Goal: Information Seeking & Learning: Learn about a topic

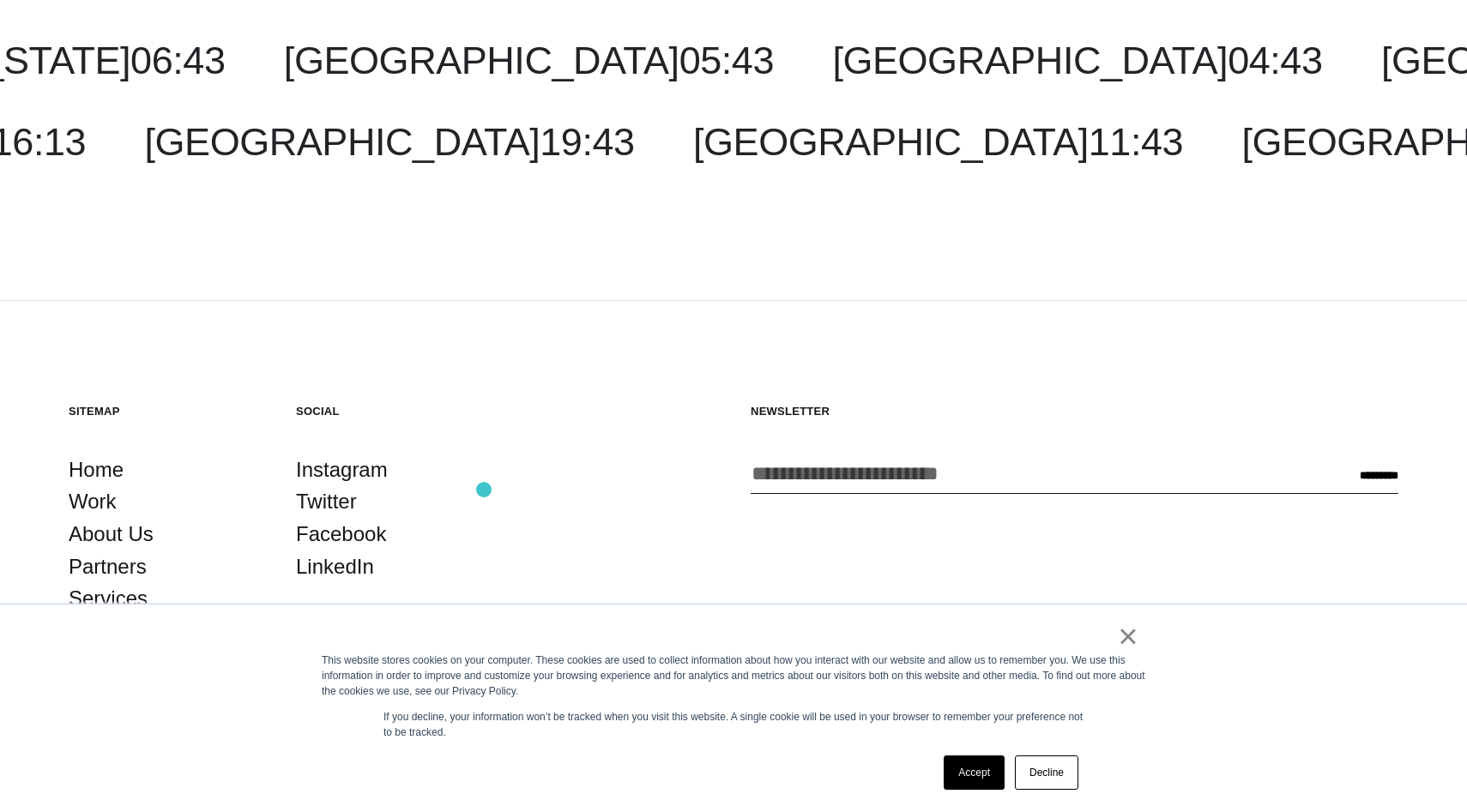
scroll to position [2541, 0]
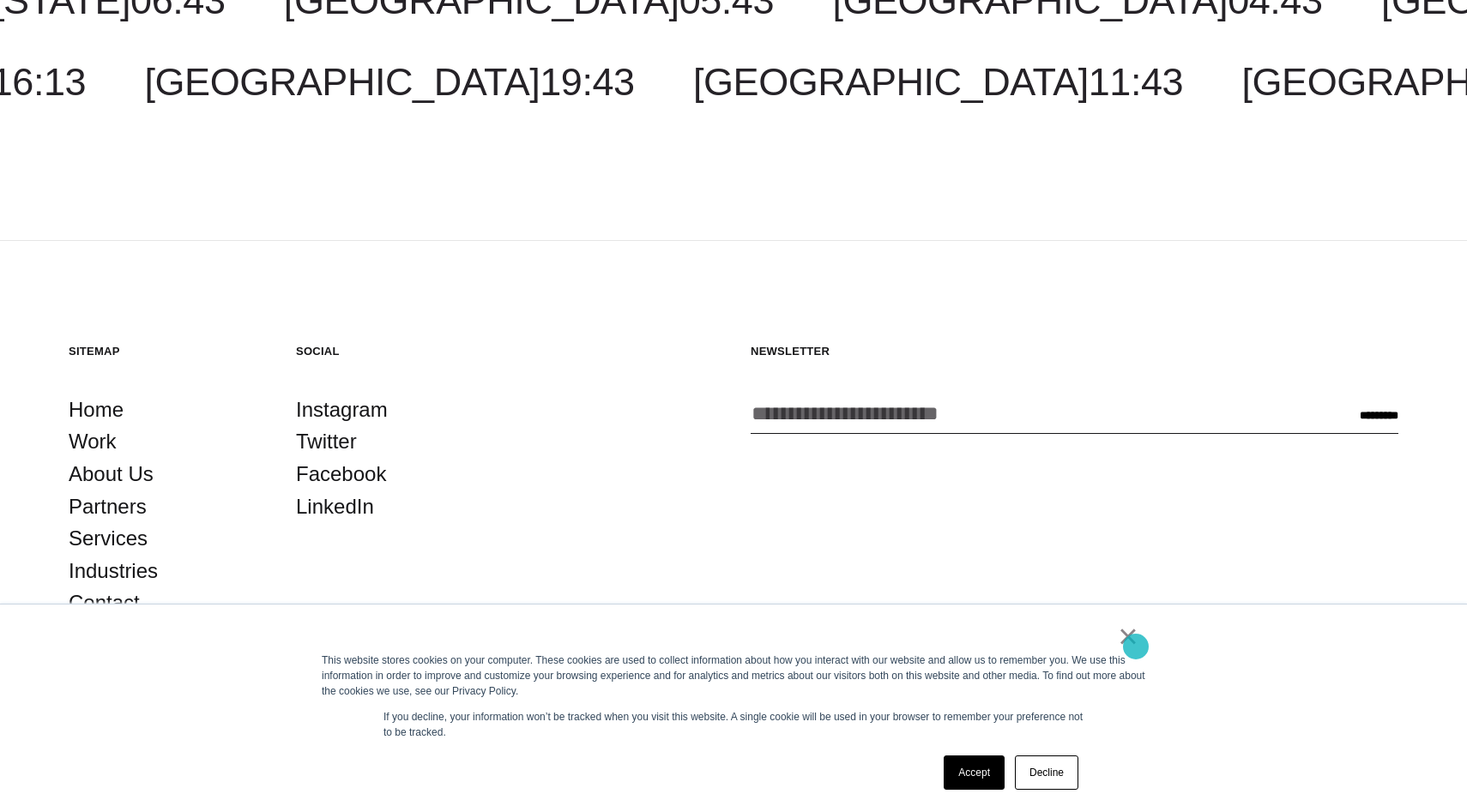
click at [1133, 644] on link "×" at bounding box center [1128, 636] width 21 height 15
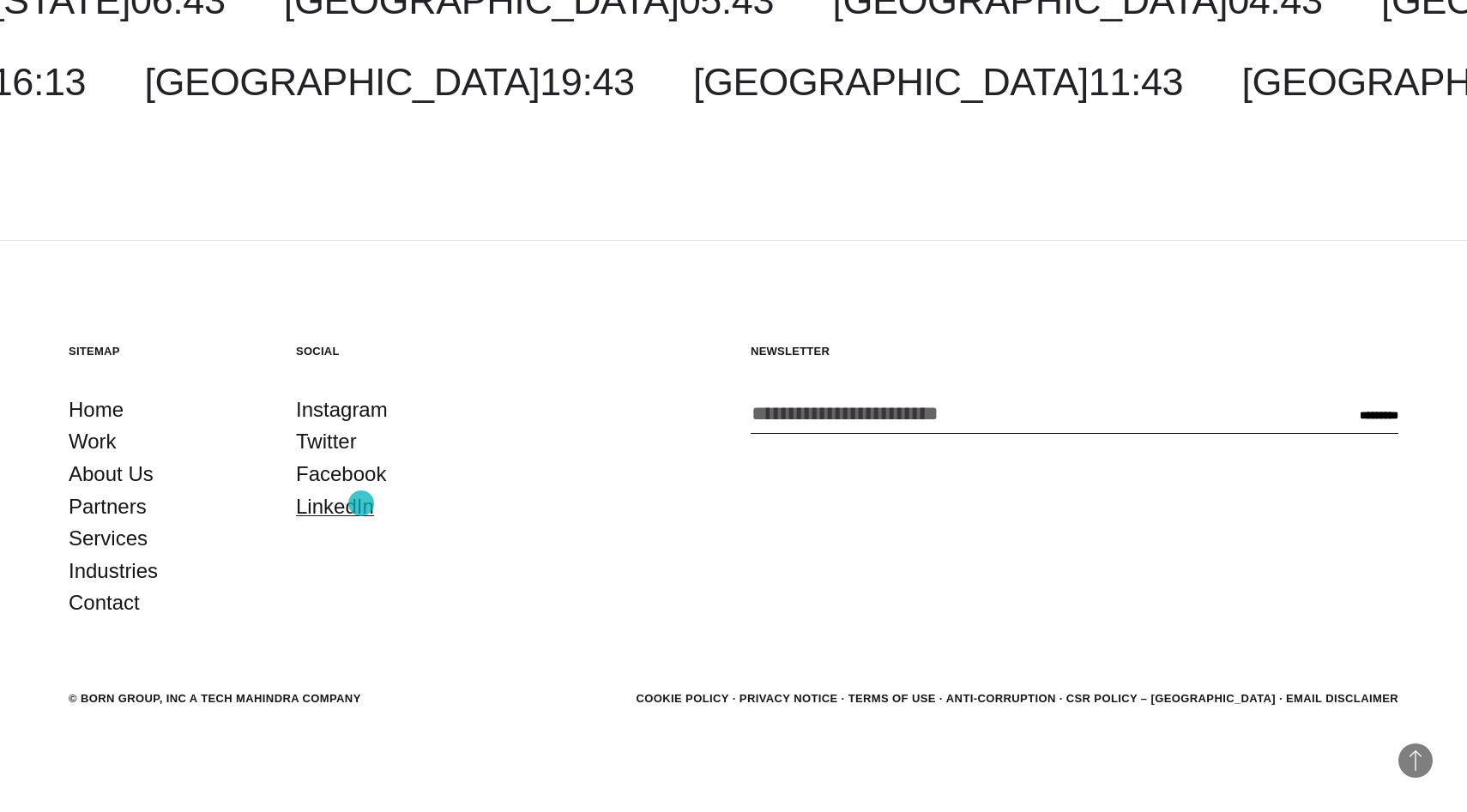
click at [360, 505] on link "LinkedIn" at bounding box center [335, 506] width 78 height 32
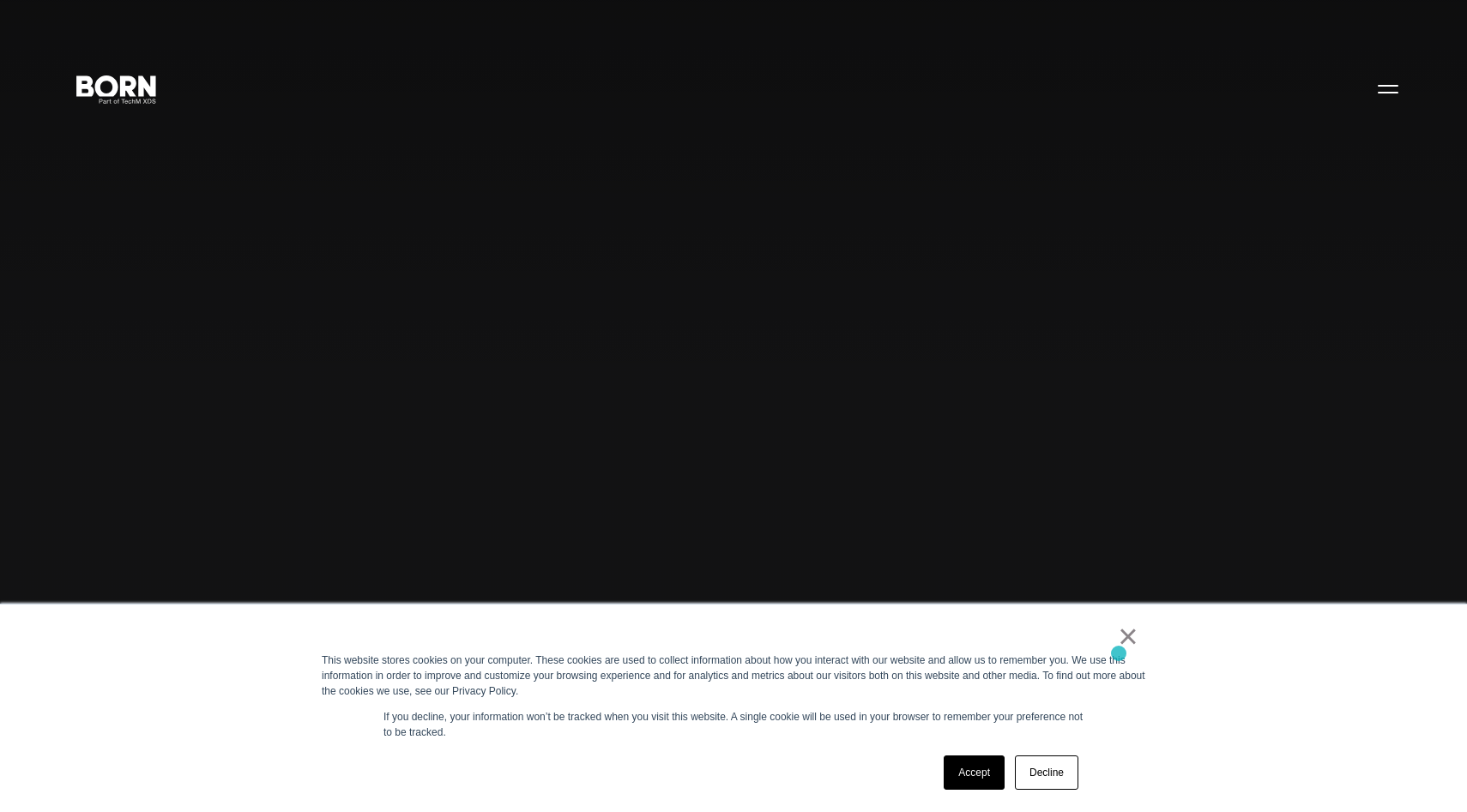
click at [1119, 654] on div "This website stores cookies on your computer. These cookies are used to collect…" at bounding box center [733, 676] width 823 height 47
click at [1129, 644] on link "×" at bounding box center [1128, 636] width 21 height 15
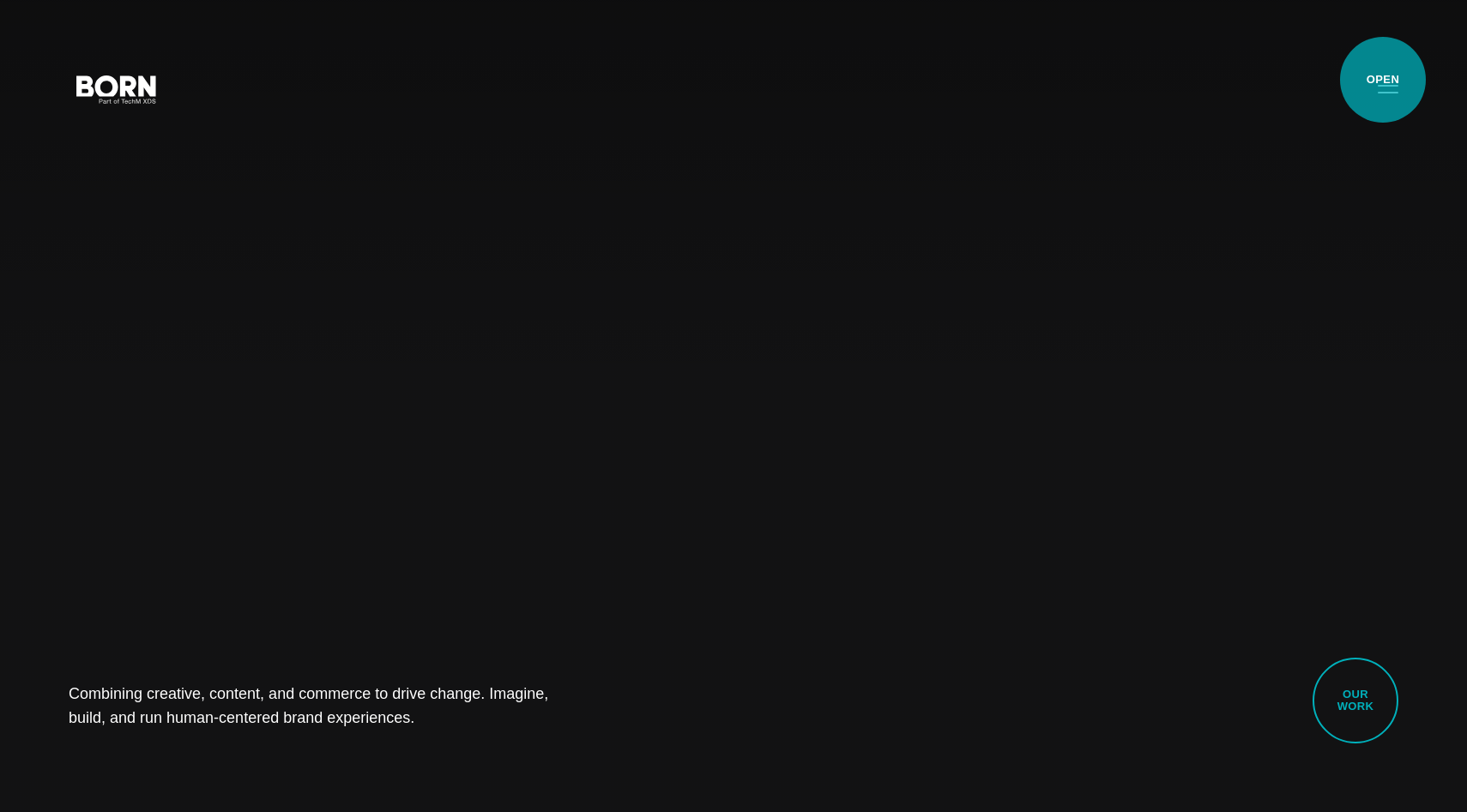
click at [1382, 80] on button "Primary Menu" at bounding box center [1387, 89] width 41 height 36
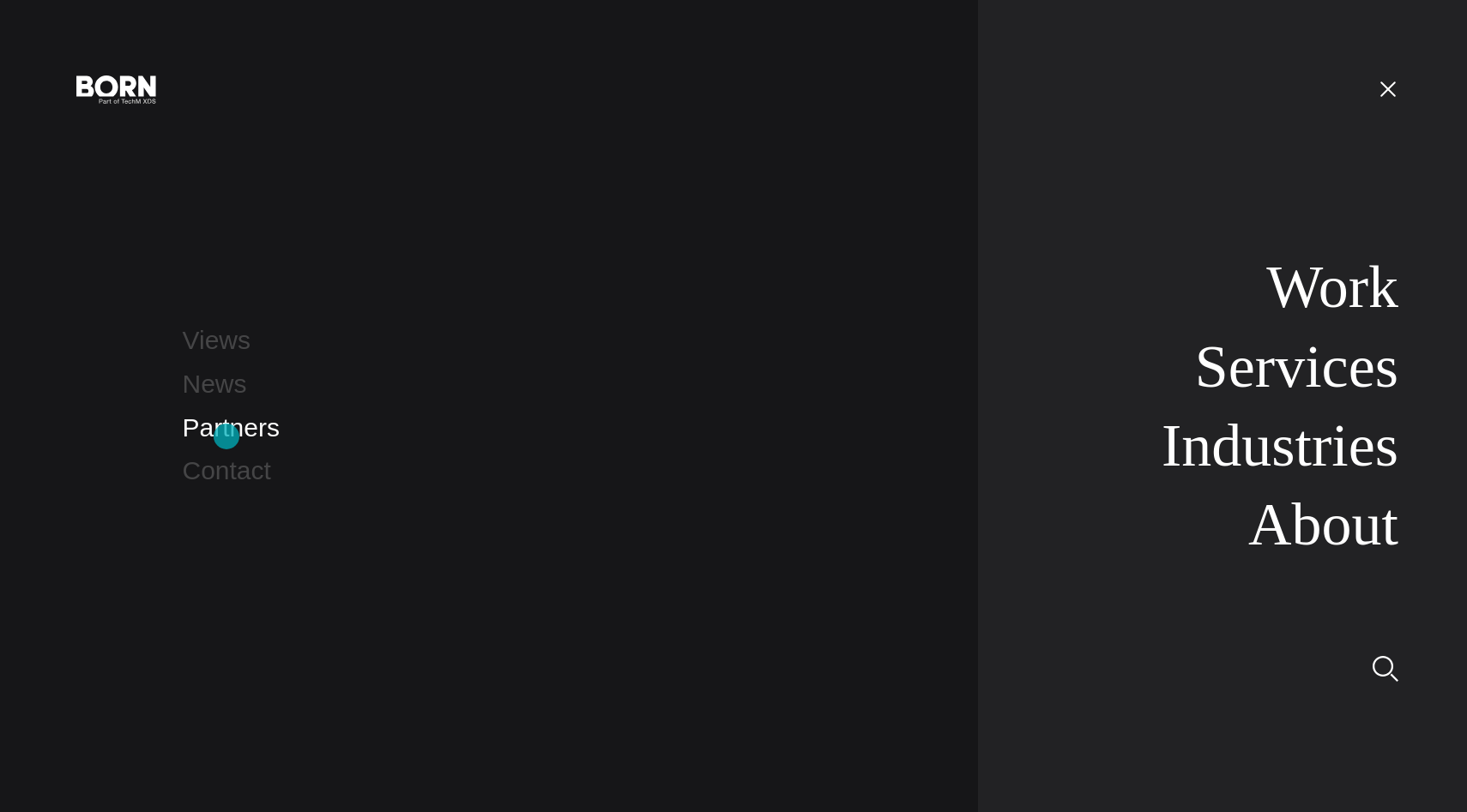
click at [227, 431] on link "Partners" at bounding box center [231, 427] width 97 height 29
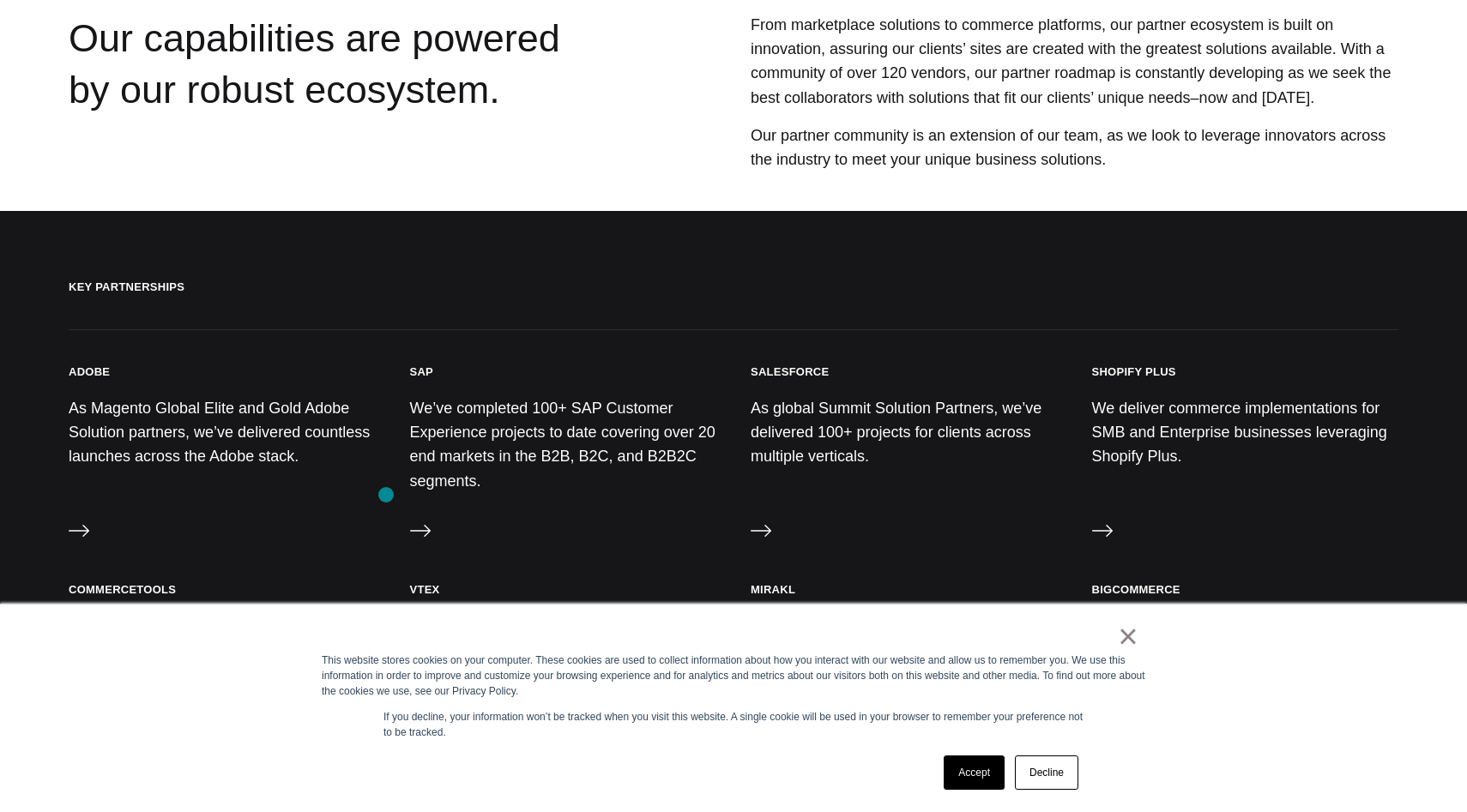
scroll to position [489, 0]
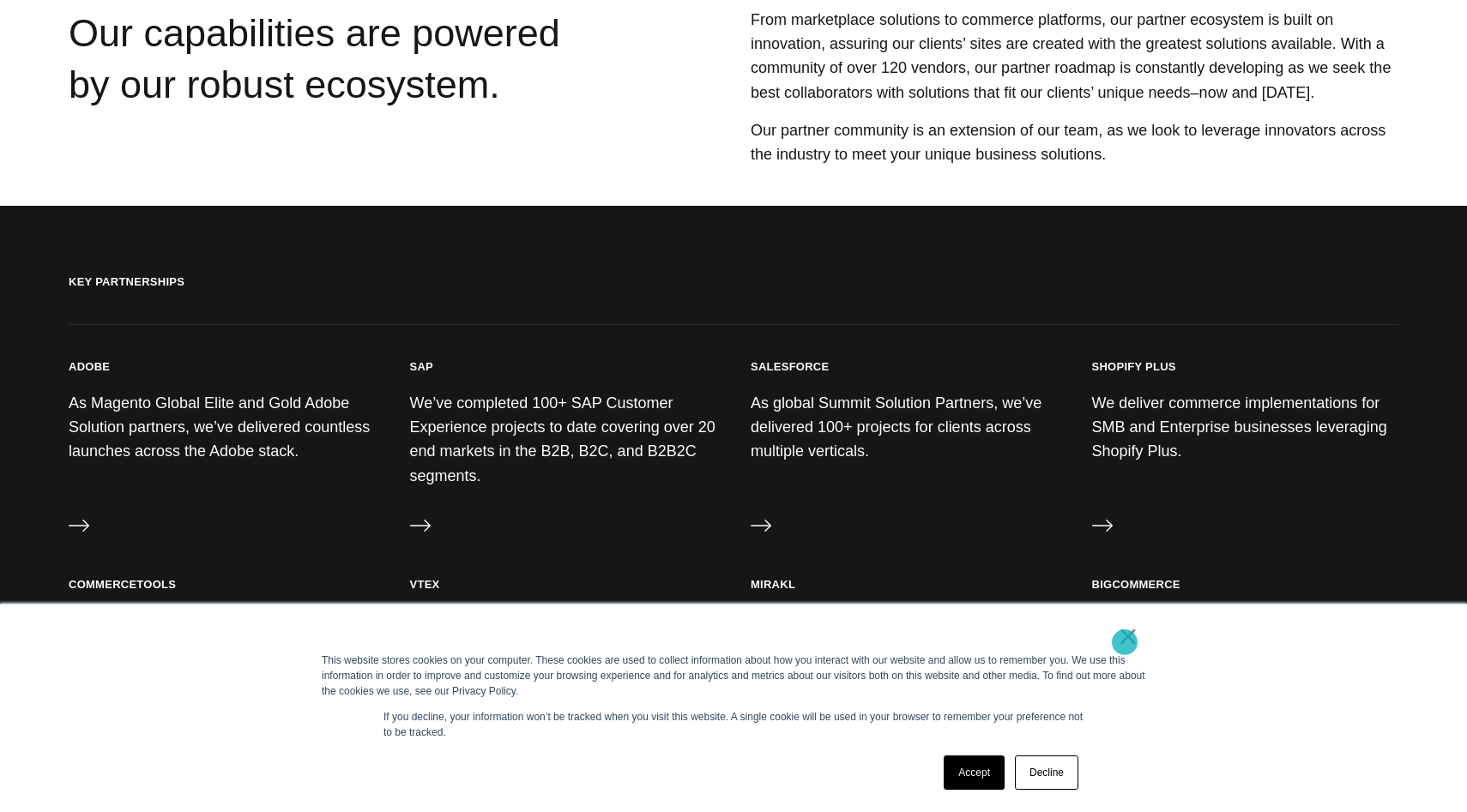
click at [1131, 642] on link "×" at bounding box center [1128, 636] width 21 height 15
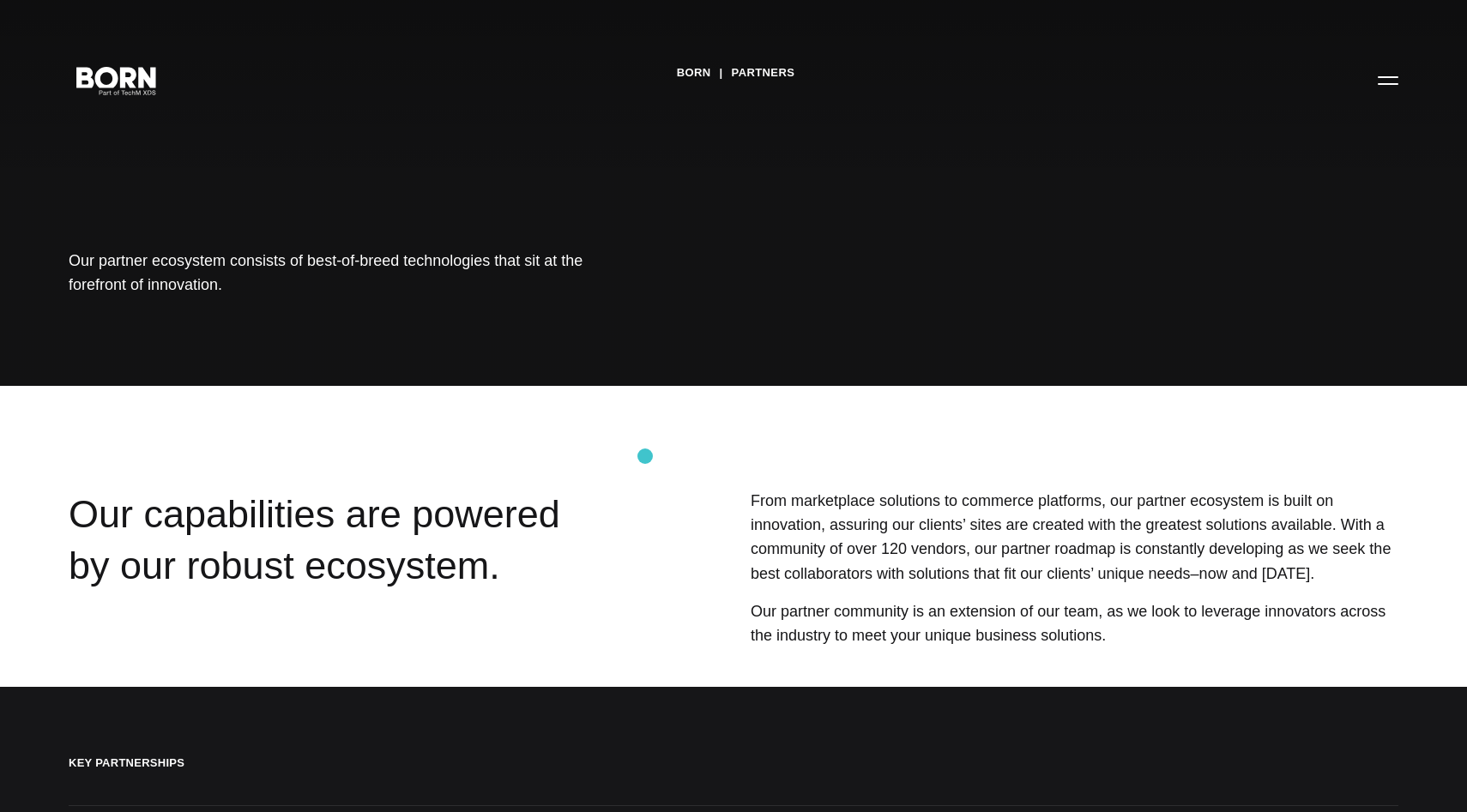
scroll to position [0, 0]
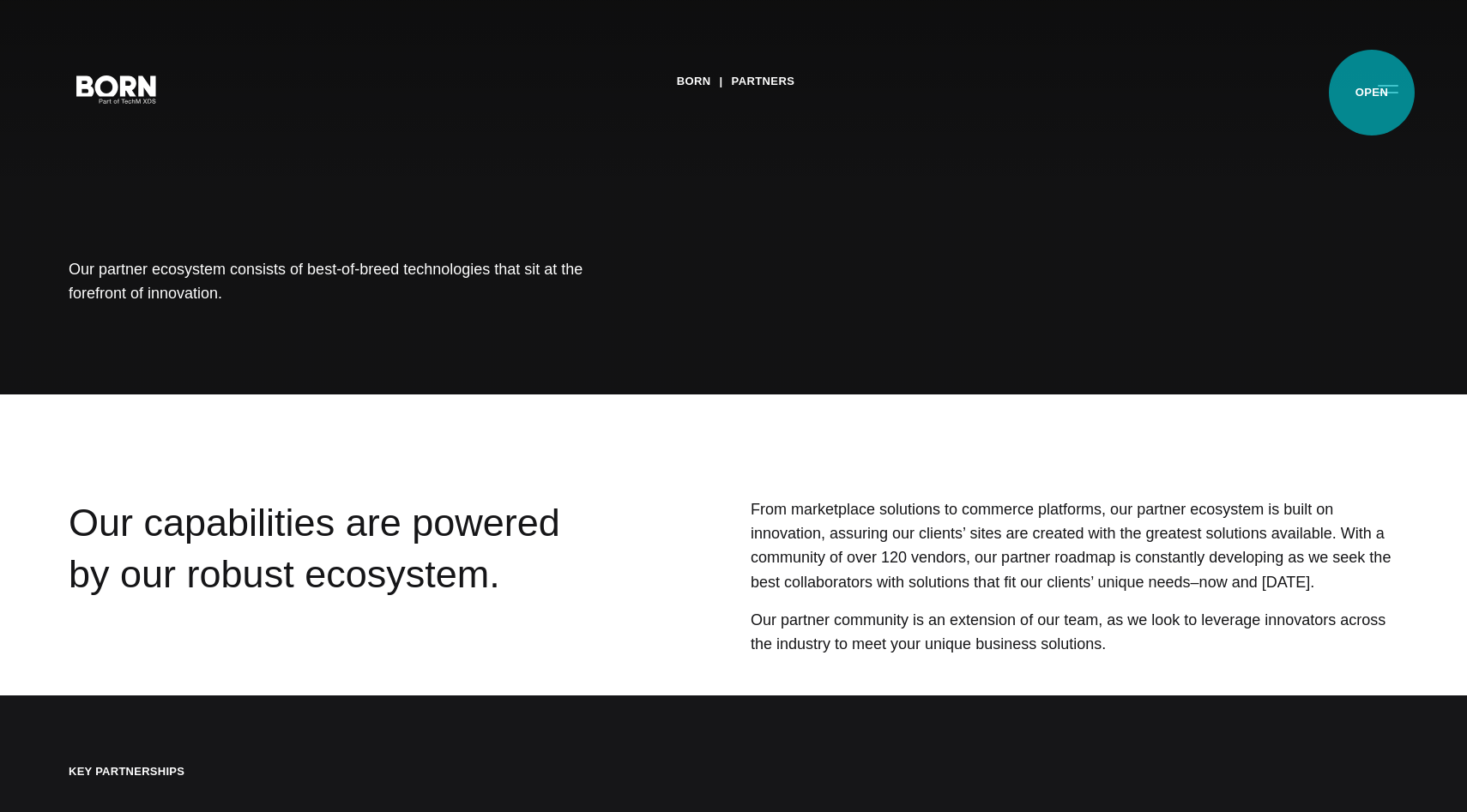
click at [1372, 92] on button "Primary Menu" at bounding box center [1387, 89] width 41 height 36
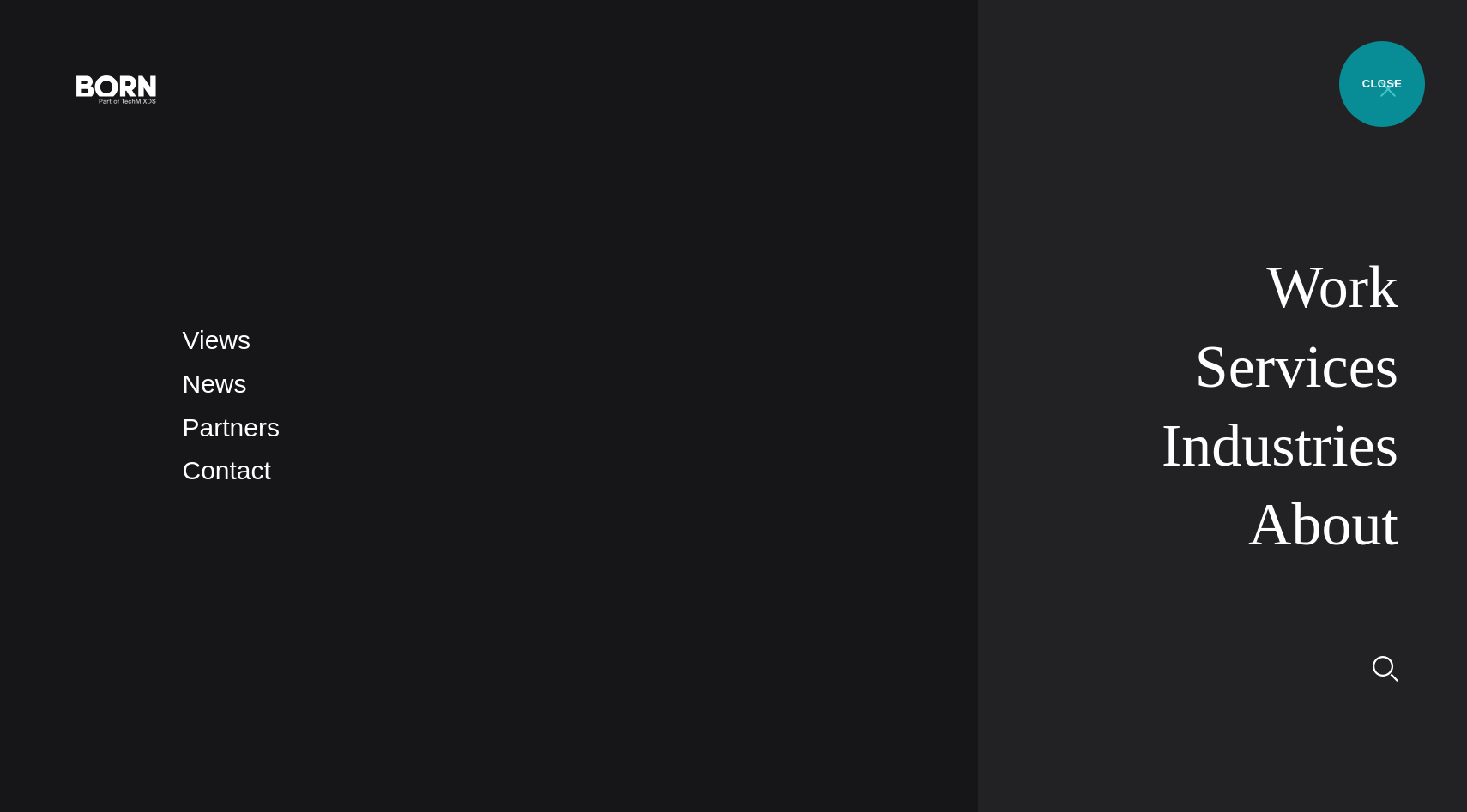
click at [1382, 85] on button "Primary Menu" at bounding box center [1387, 89] width 41 height 36
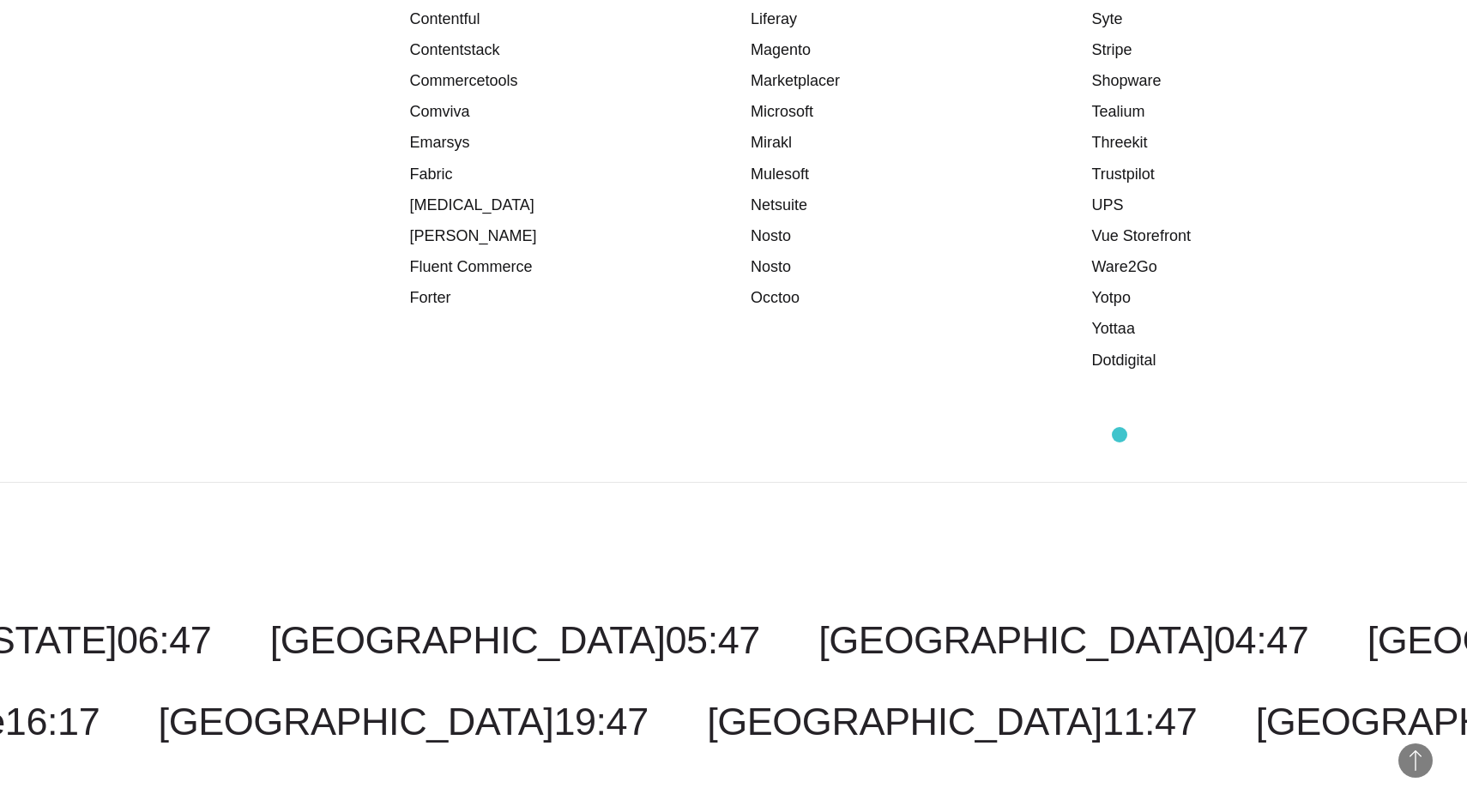
scroll to position [3144, 0]
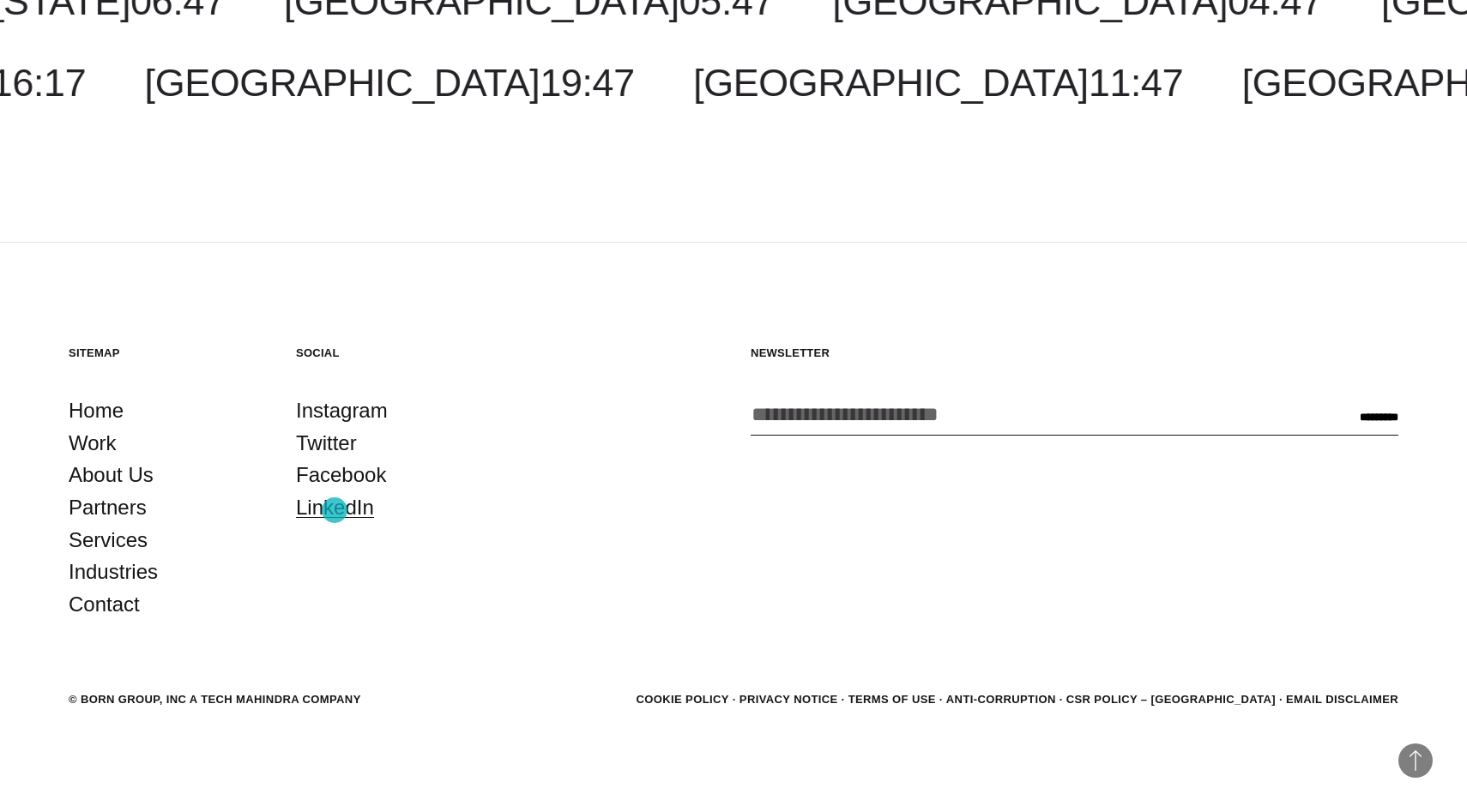
click at [334, 512] on link "LinkedIn" at bounding box center [335, 507] width 78 height 32
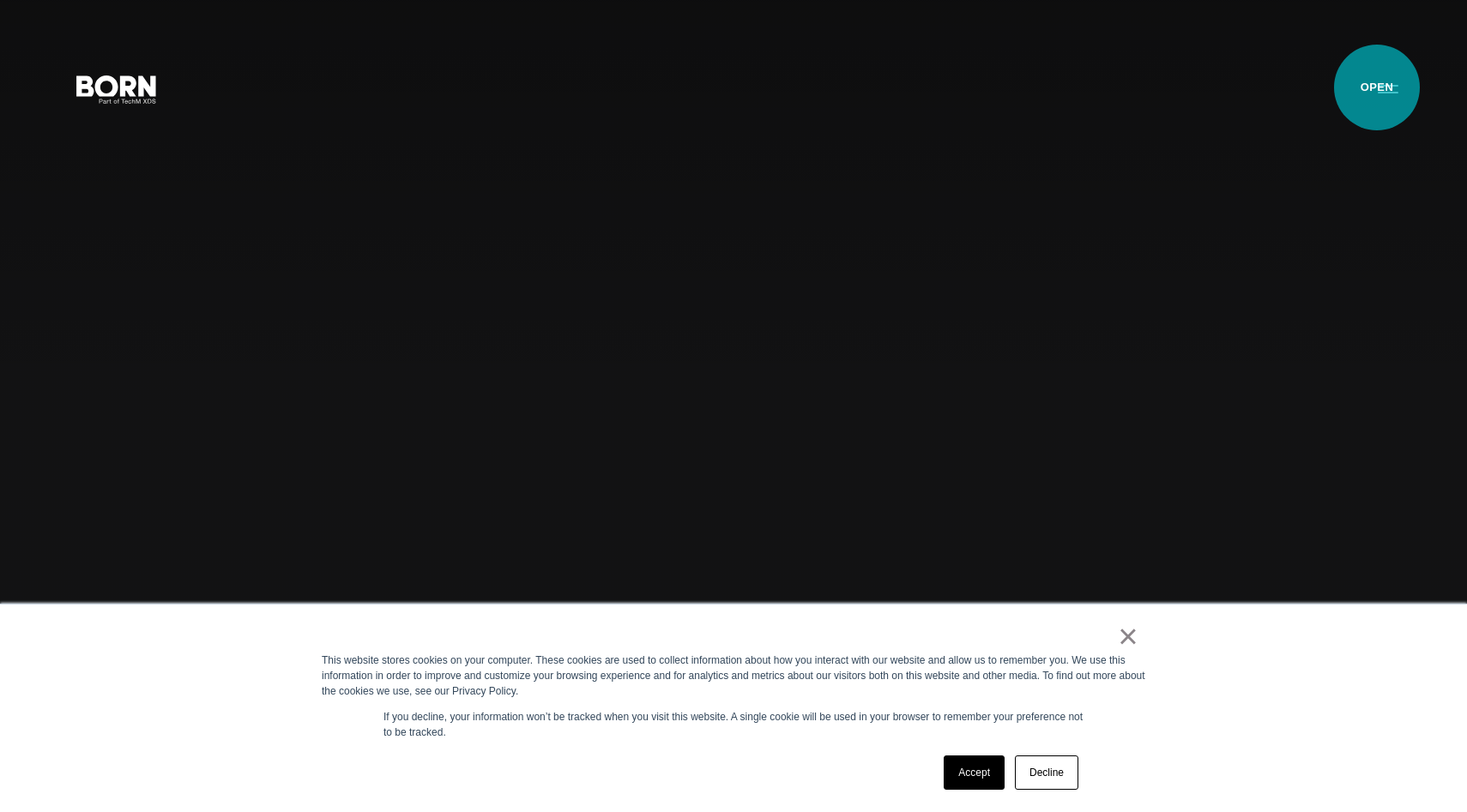
click at [1378, 89] on button "Primary Menu" at bounding box center [1387, 89] width 41 height 36
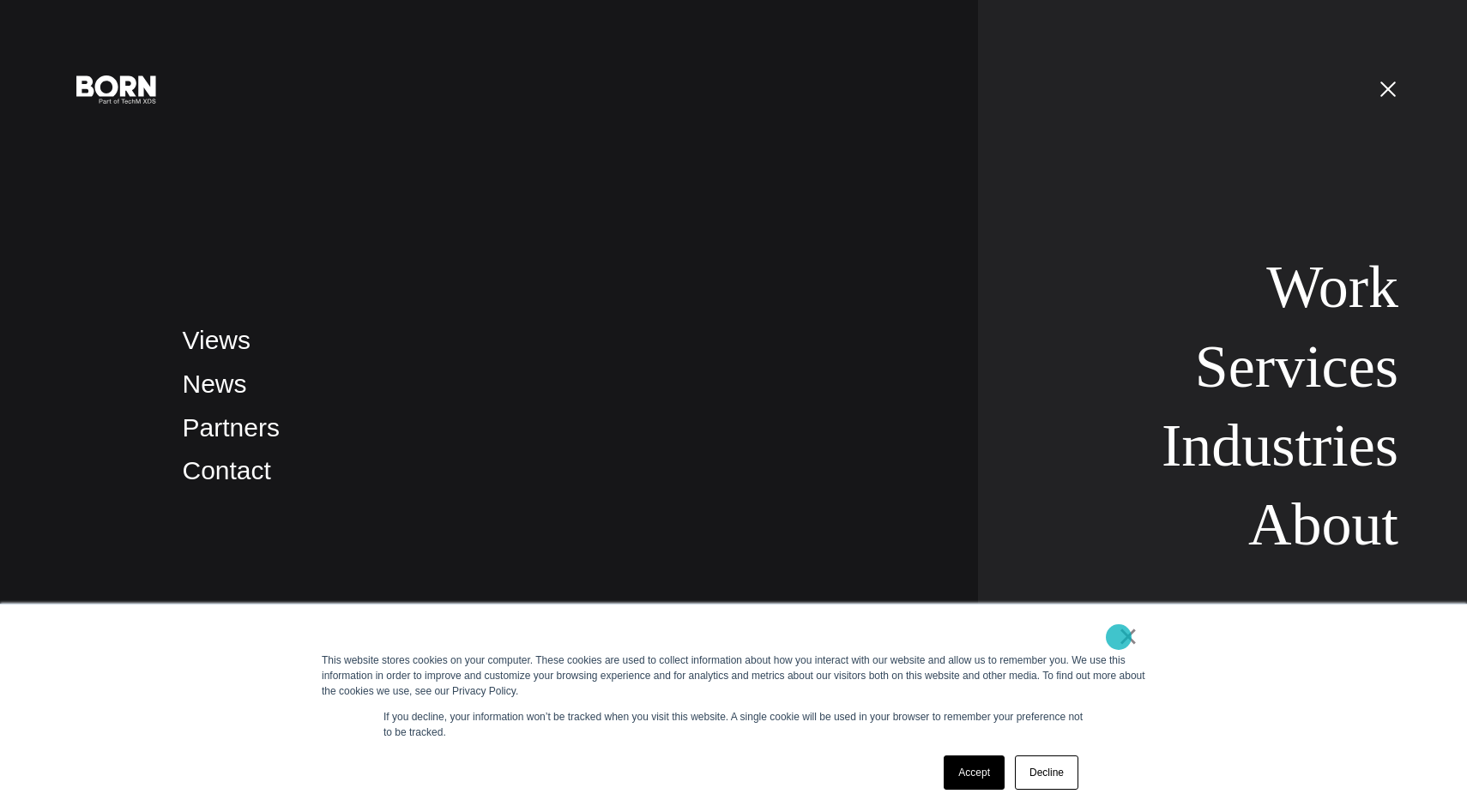
click at [1120, 638] on link "×" at bounding box center [1128, 636] width 21 height 15
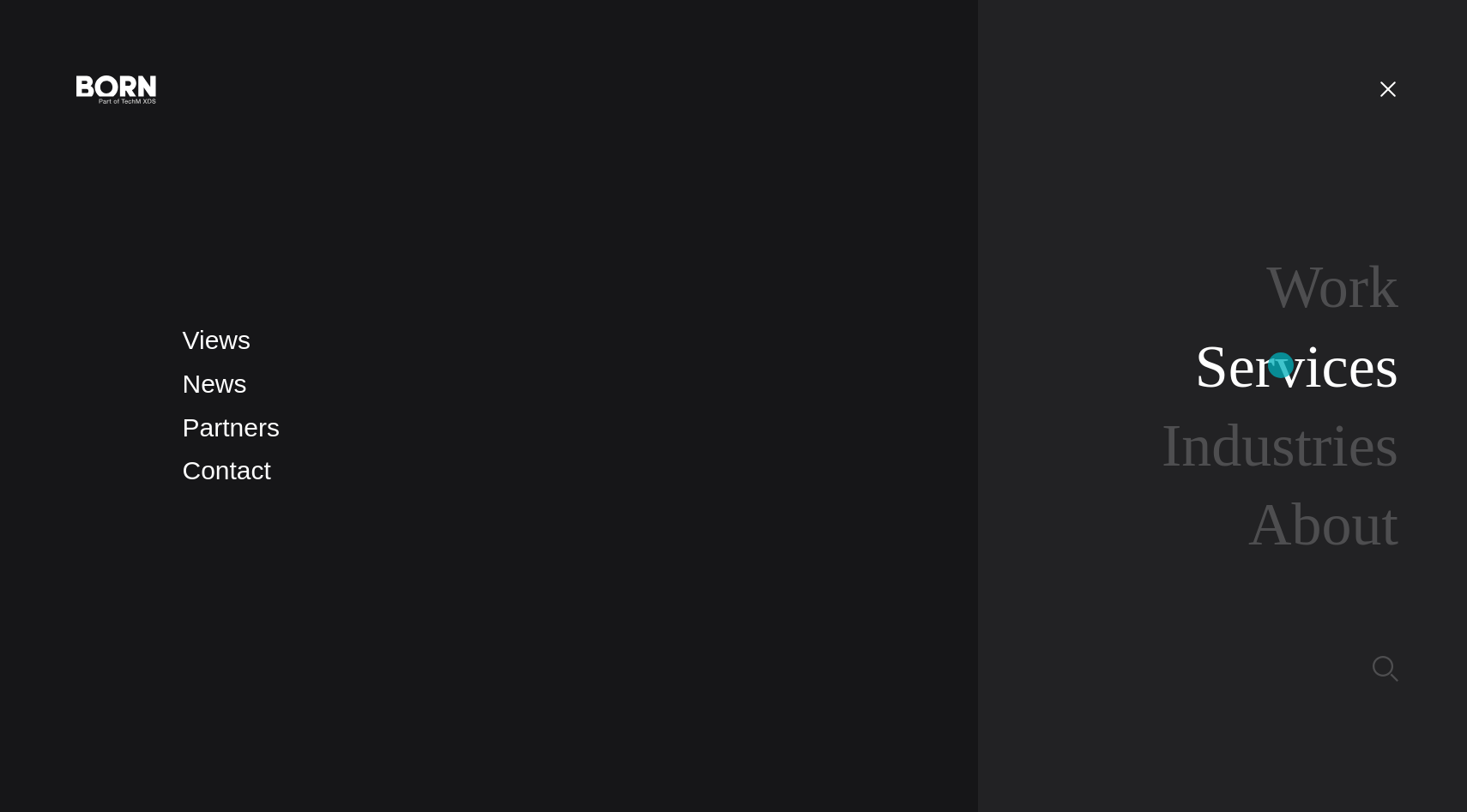
click at [1280, 366] on link "Services" at bounding box center [1297, 366] width 204 height 66
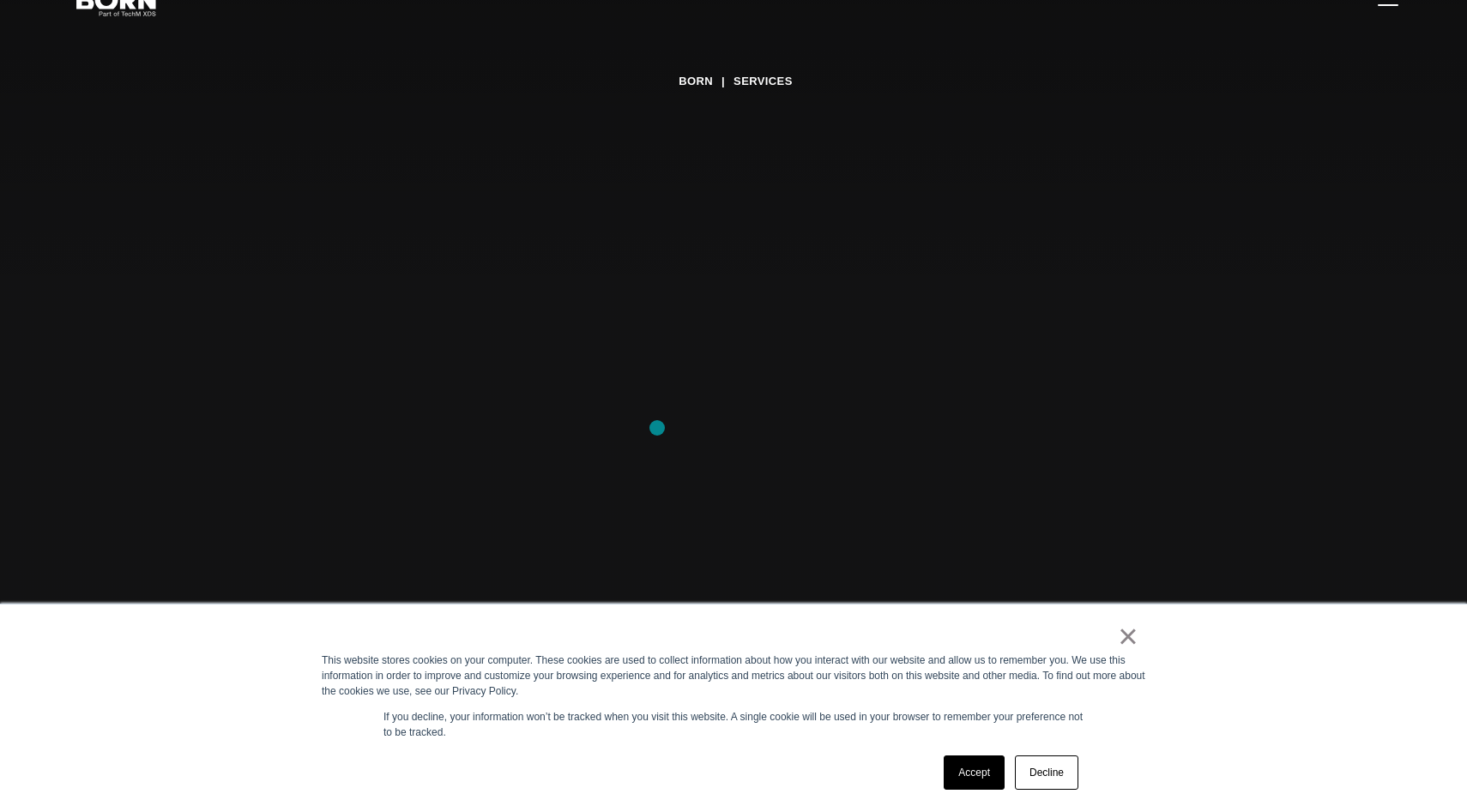
scroll to position [284, 0]
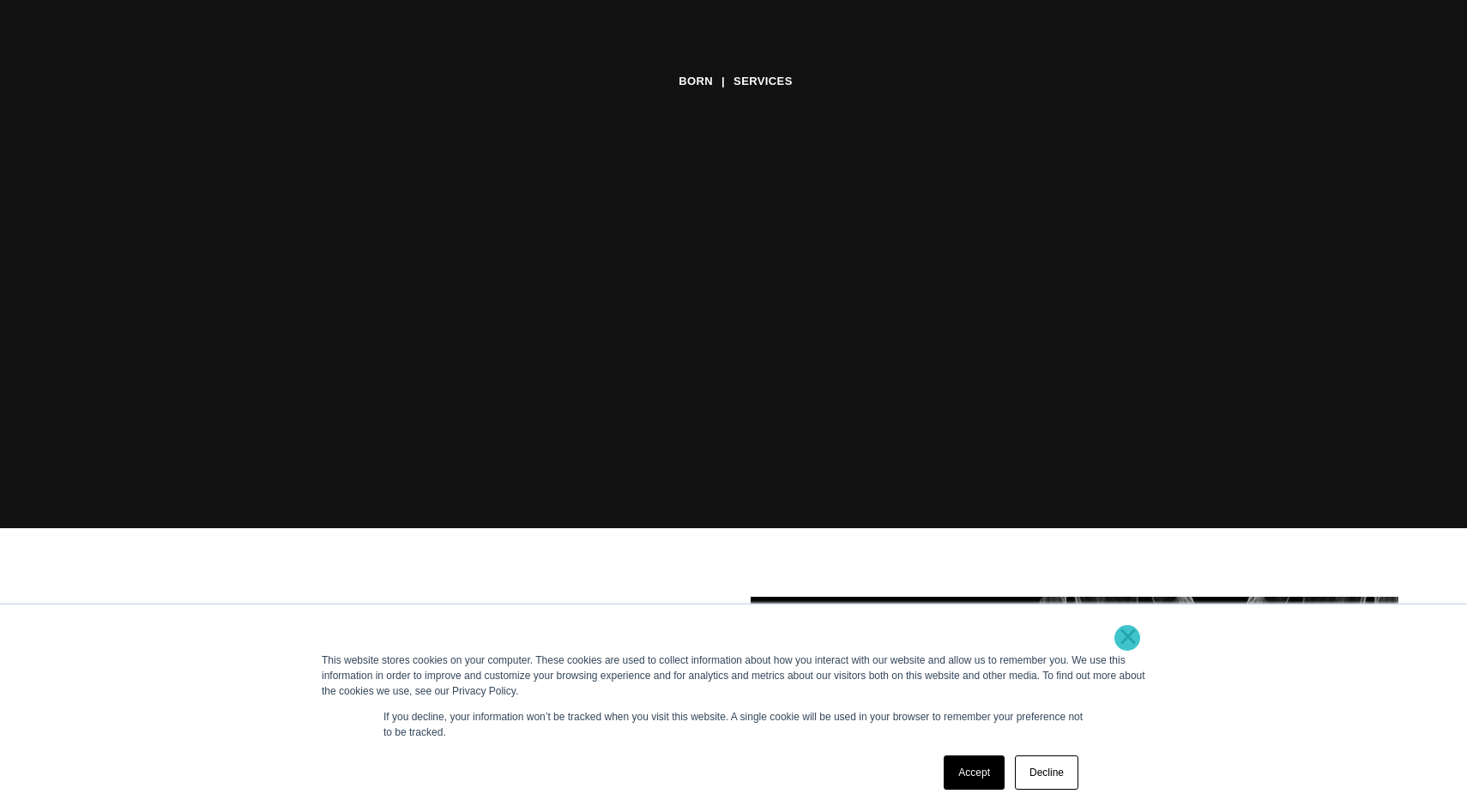
click at [1127, 638] on link "×" at bounding box center [1128, 636] width 21 height 15
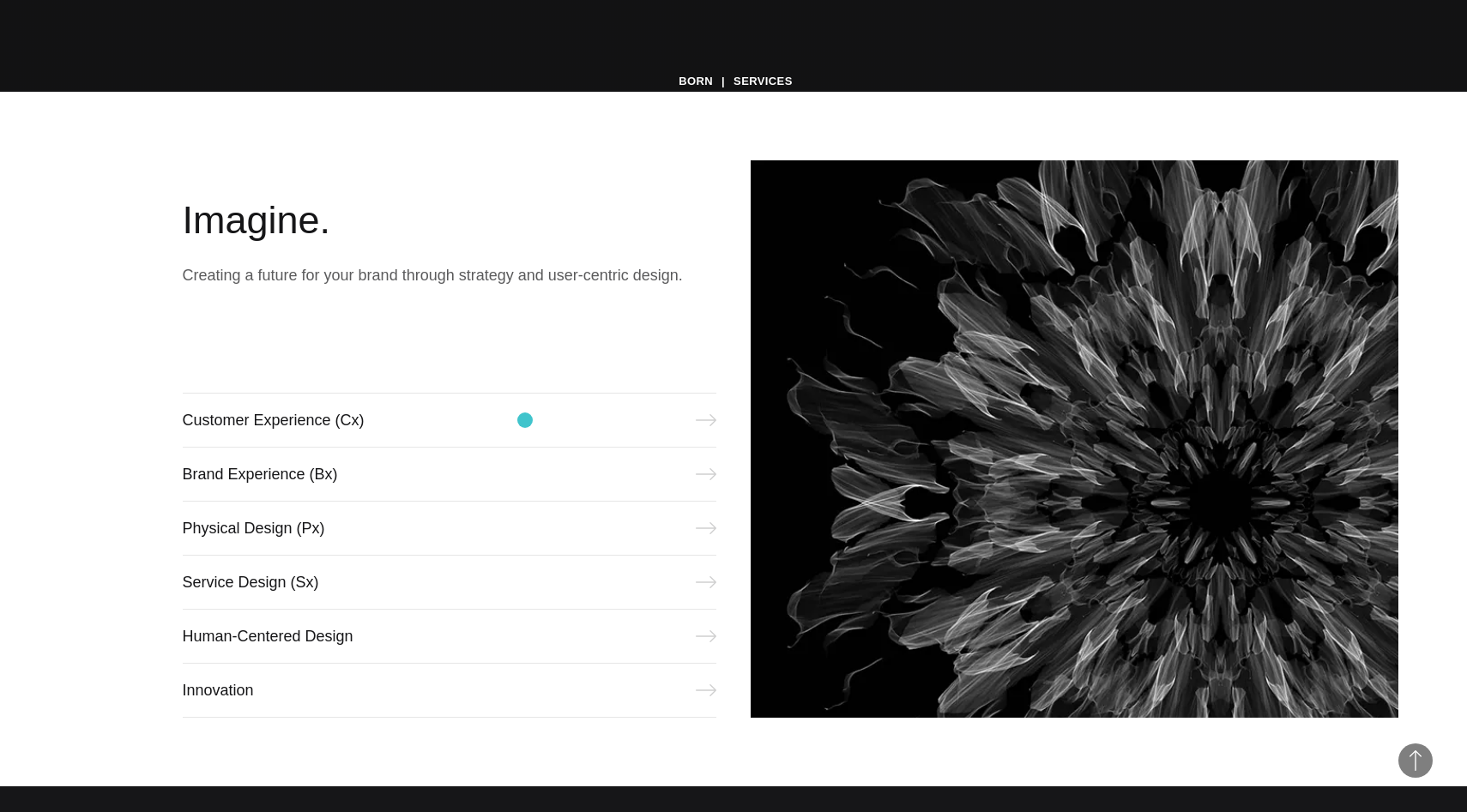
scroll to position [772, 0]
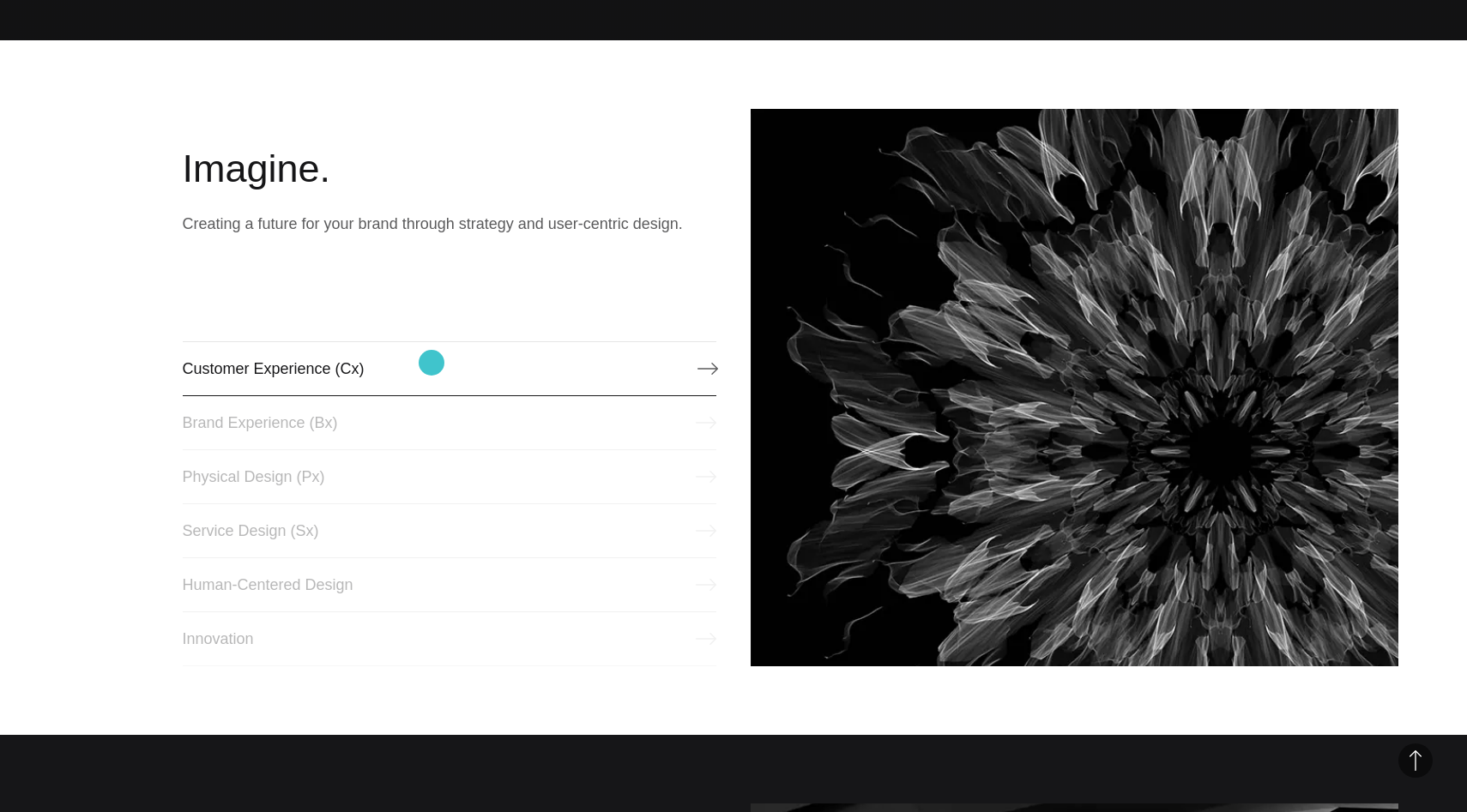
click at [431, 363] on link "Customer Experience (Cx)" at bounding box center [449, 369] width 534 height 55
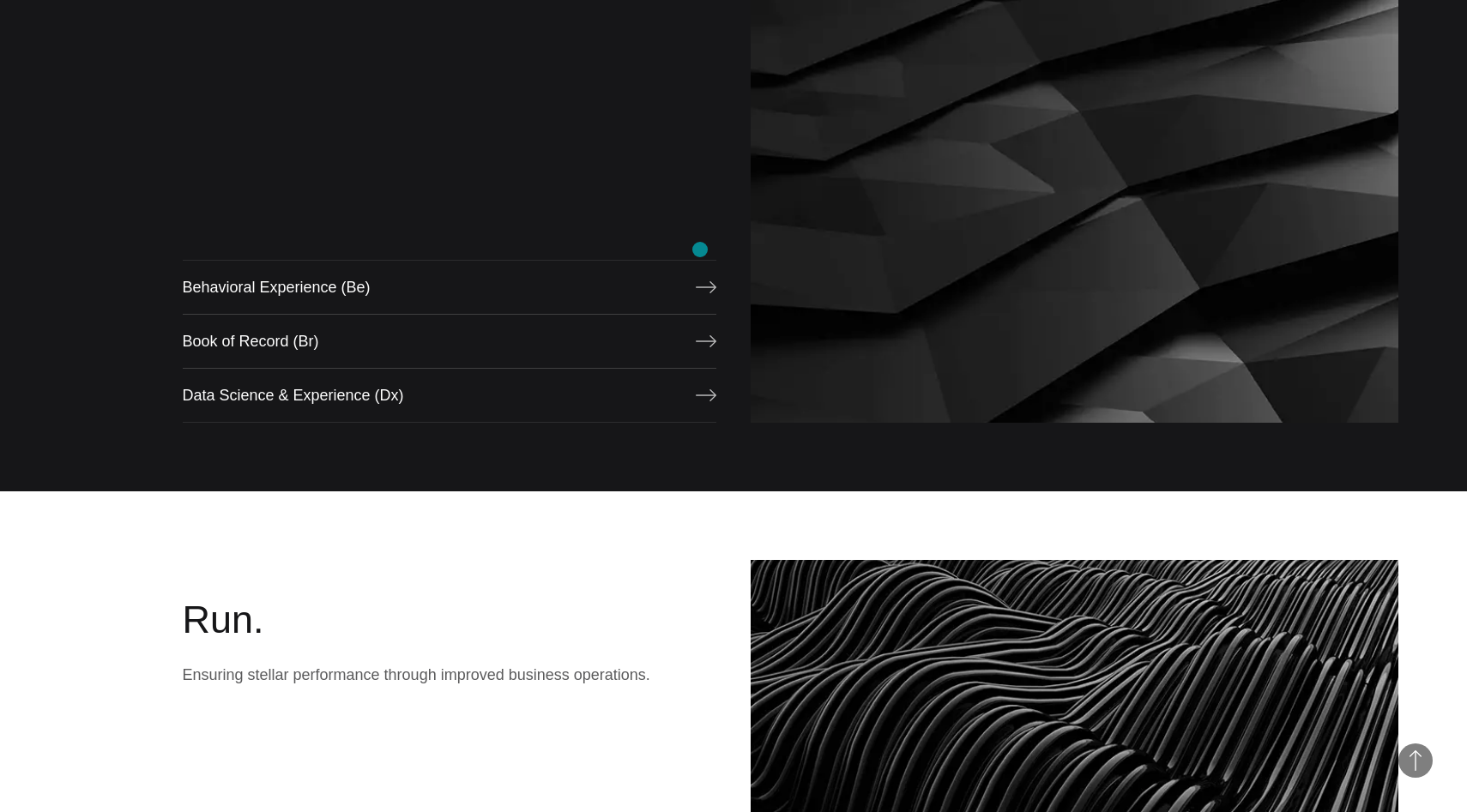
scroll to position [1702, 0]
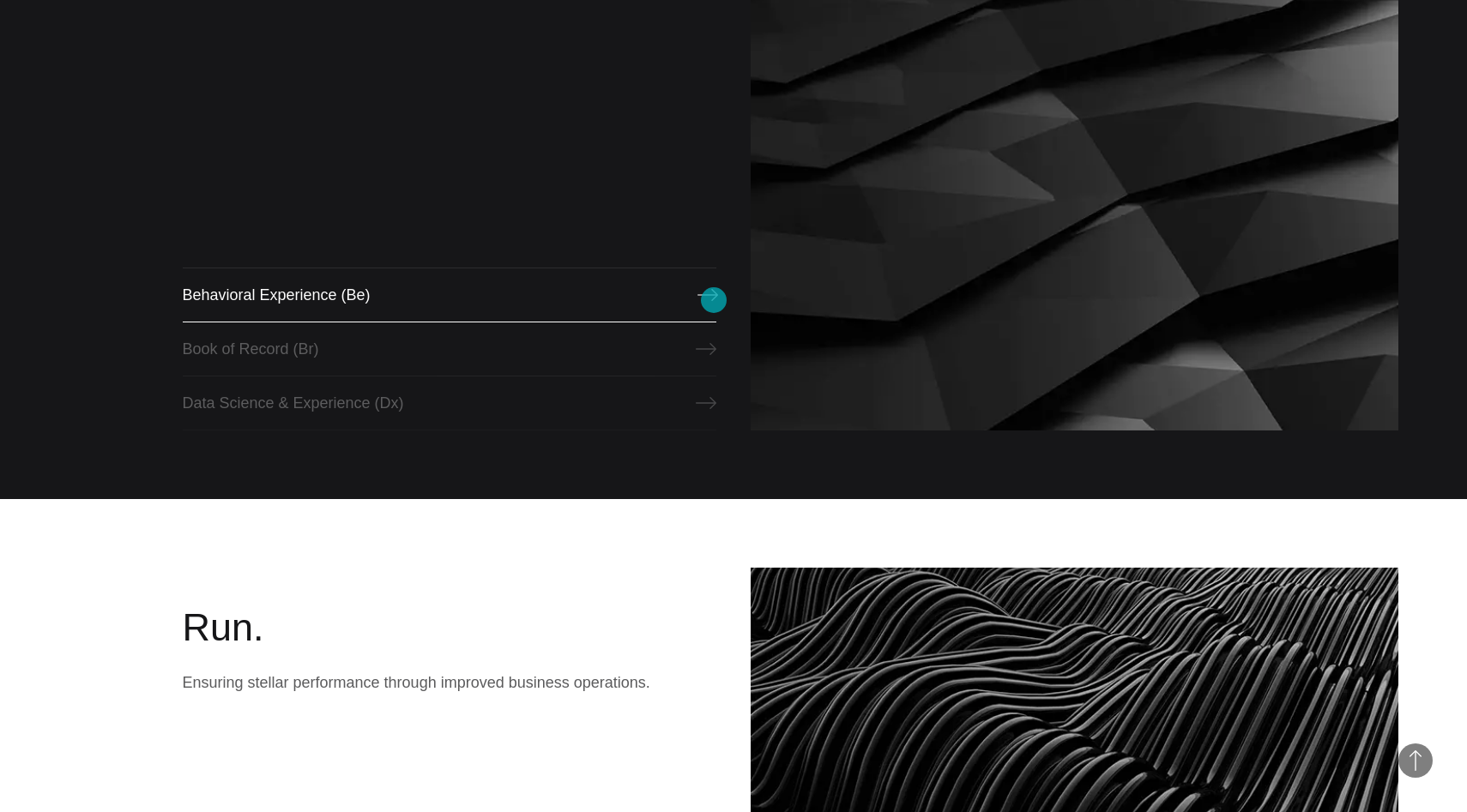
click at [712, 299] on icon at bounding box center [708, 295] width 21 height 12
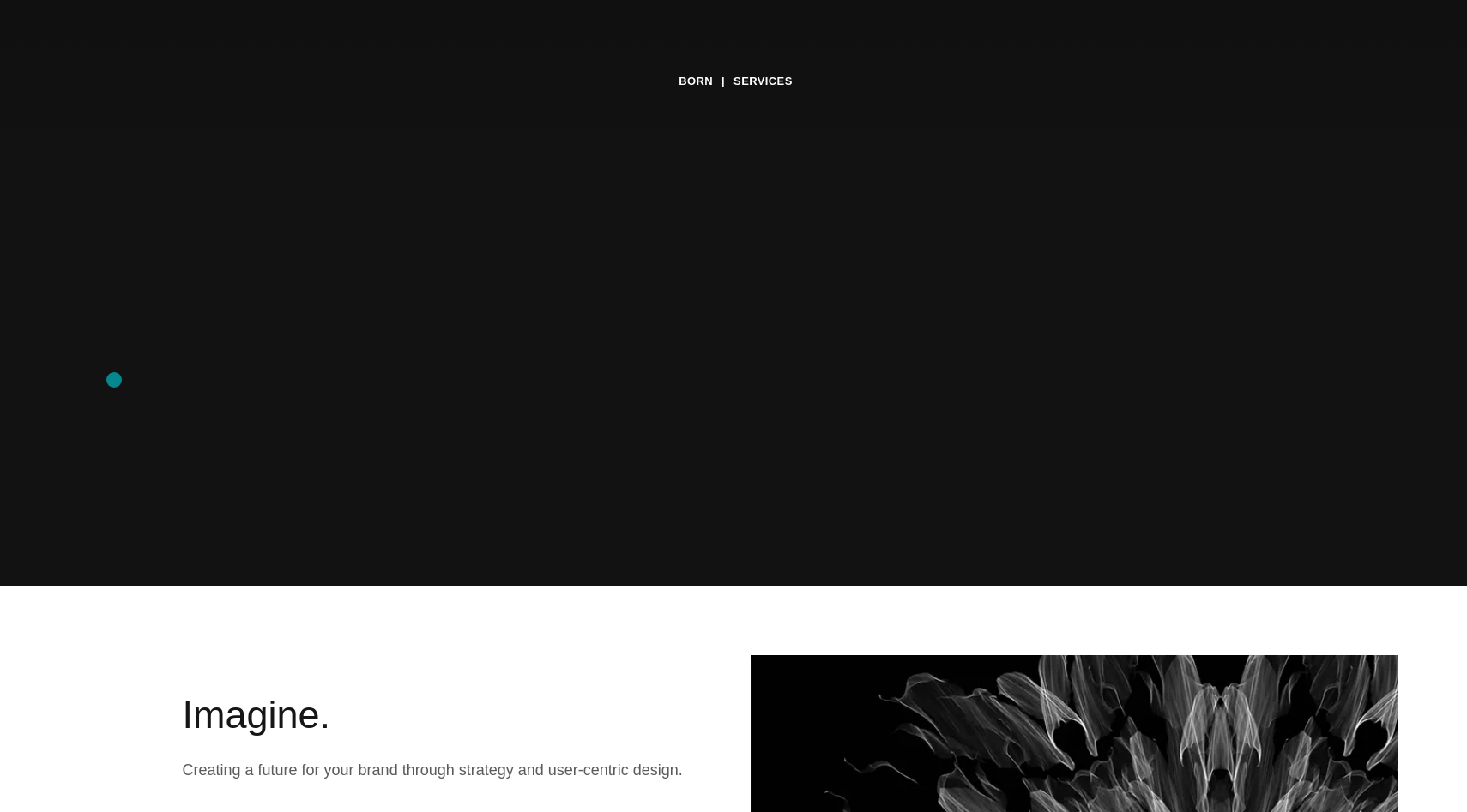
scroll to position [0, 0]
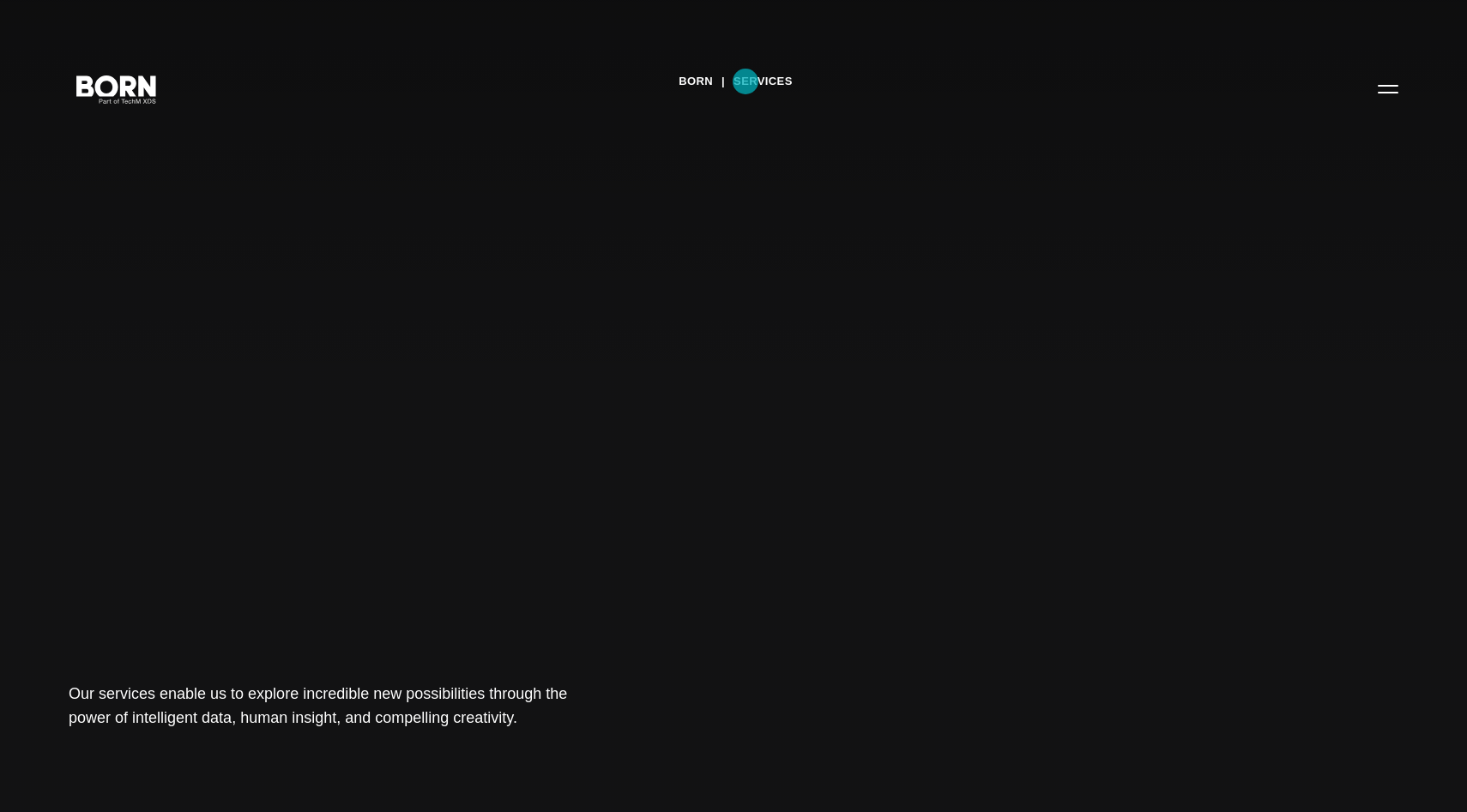
click at [746, 82] on link "Services" at bounding box center [763, 81] width 59 height 26
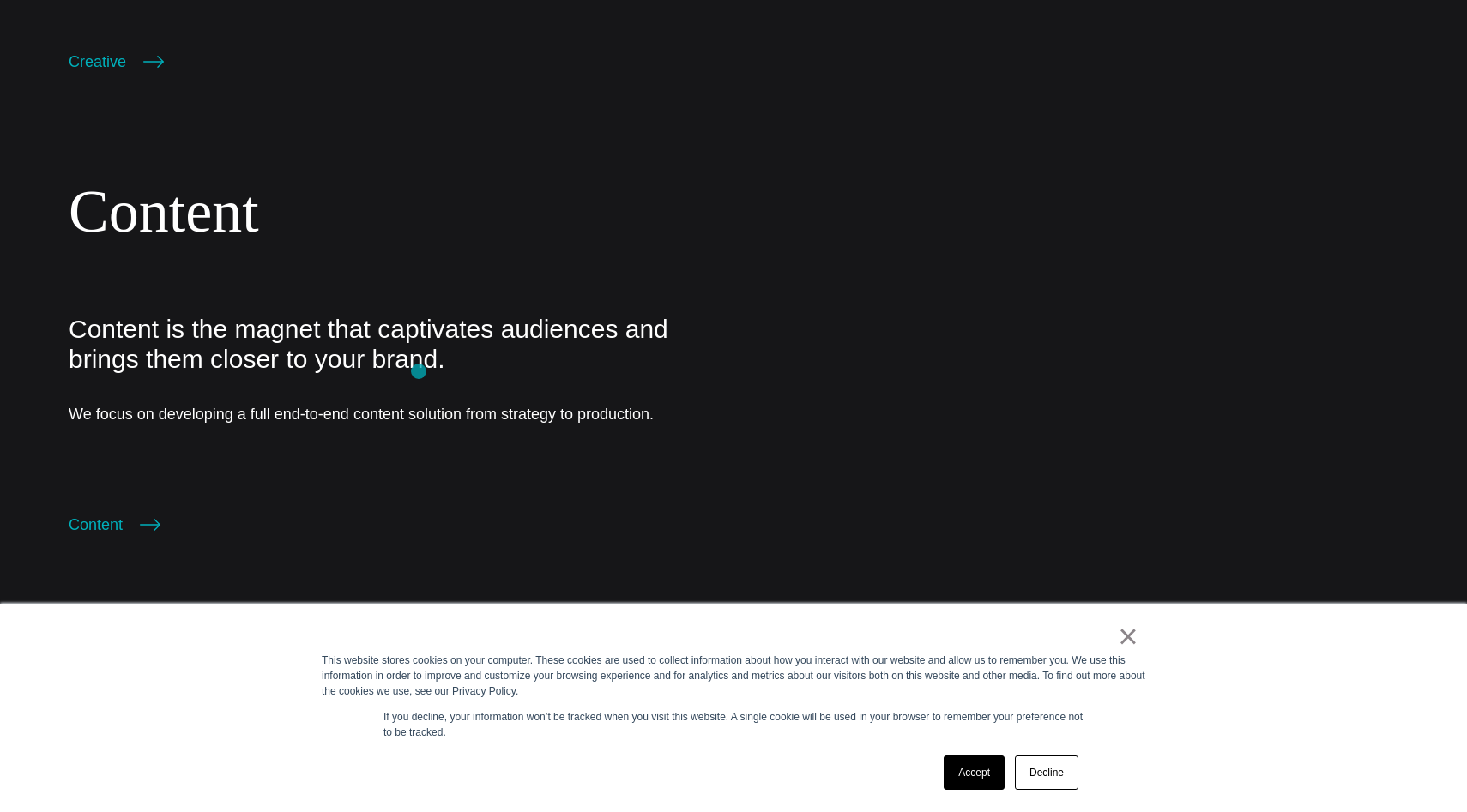
scroll to position [3035, 0]
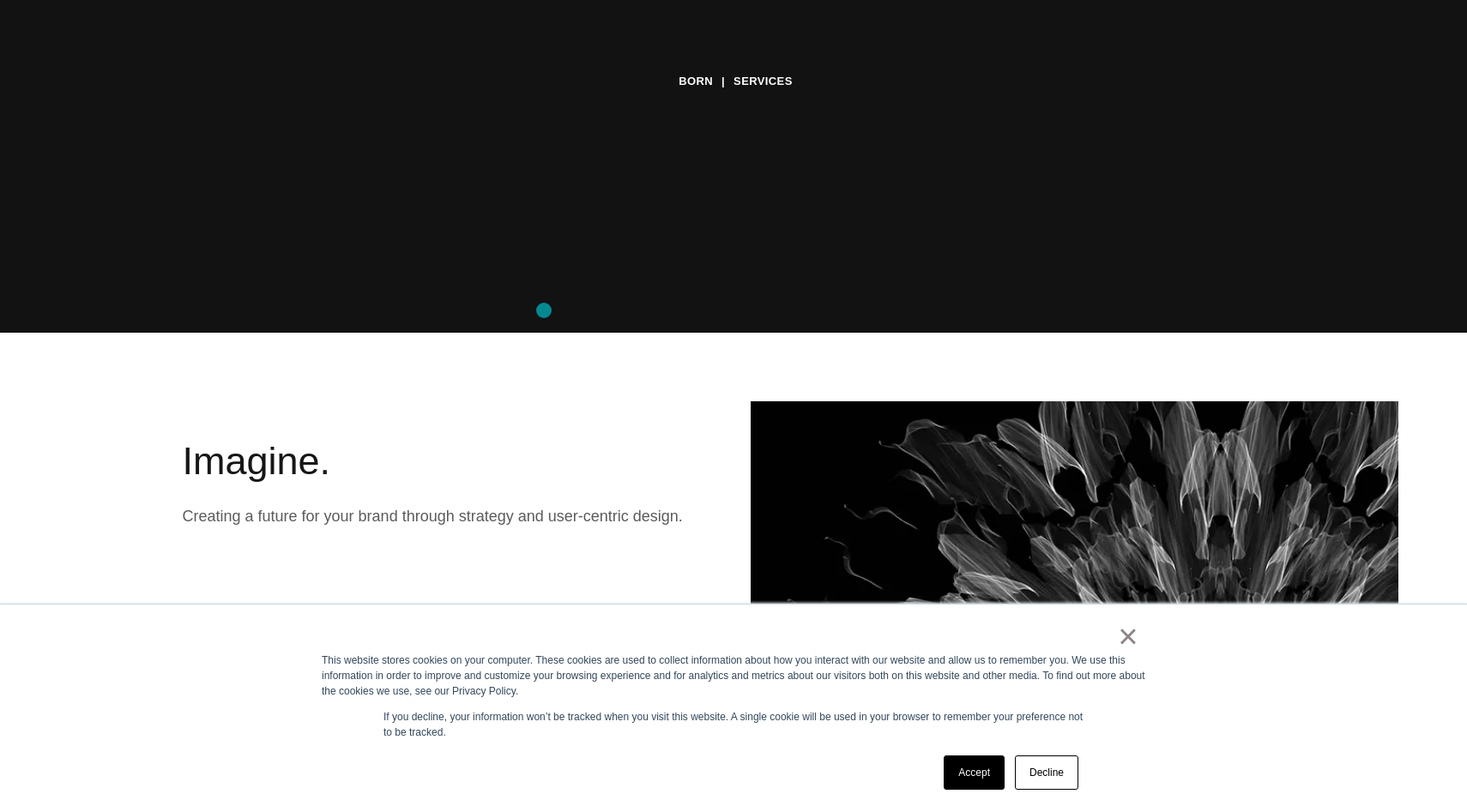
scroll to position [573, 0]
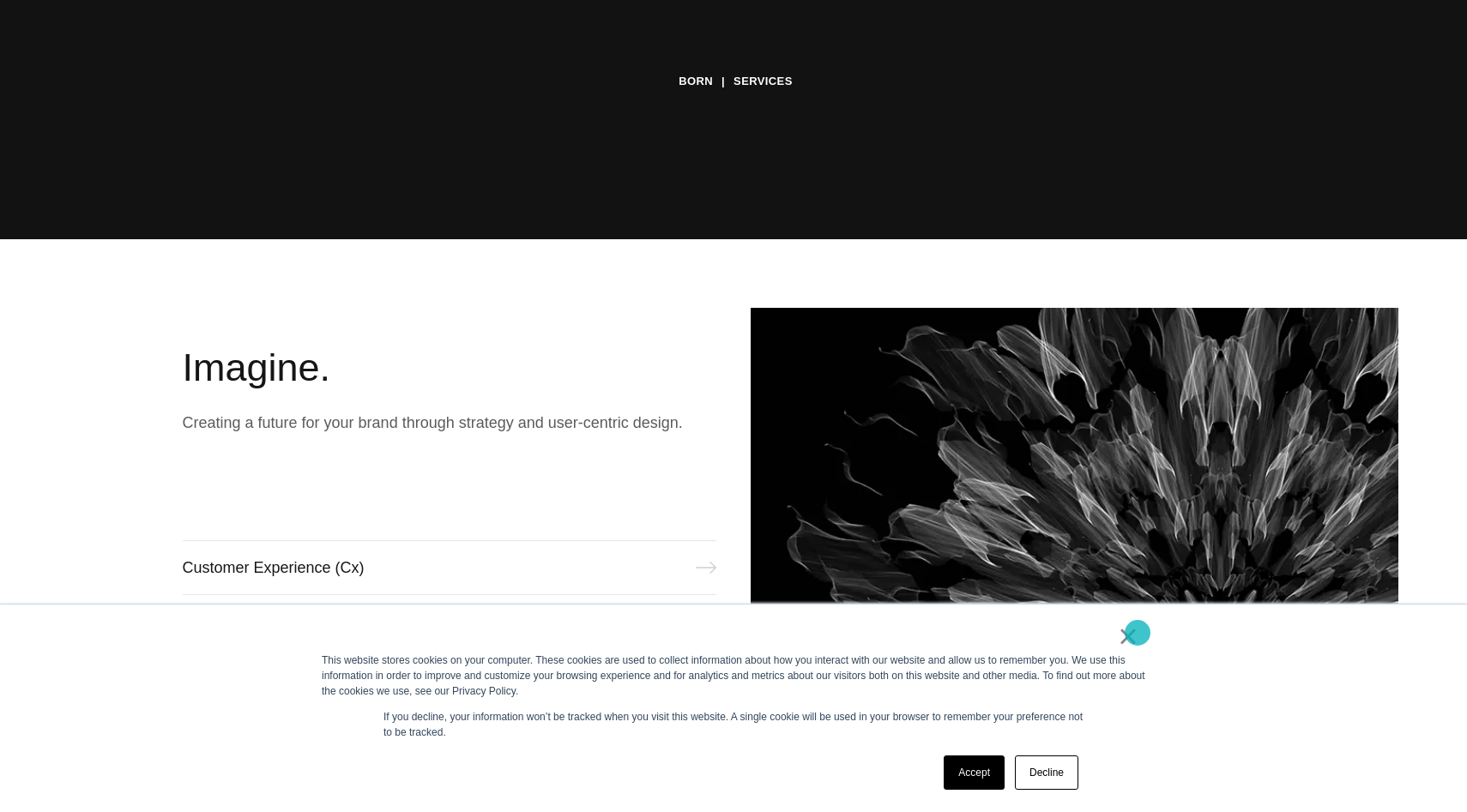
click at [1135, 639] on link "×" at bounding box center [1128, 636] width 21 height 15
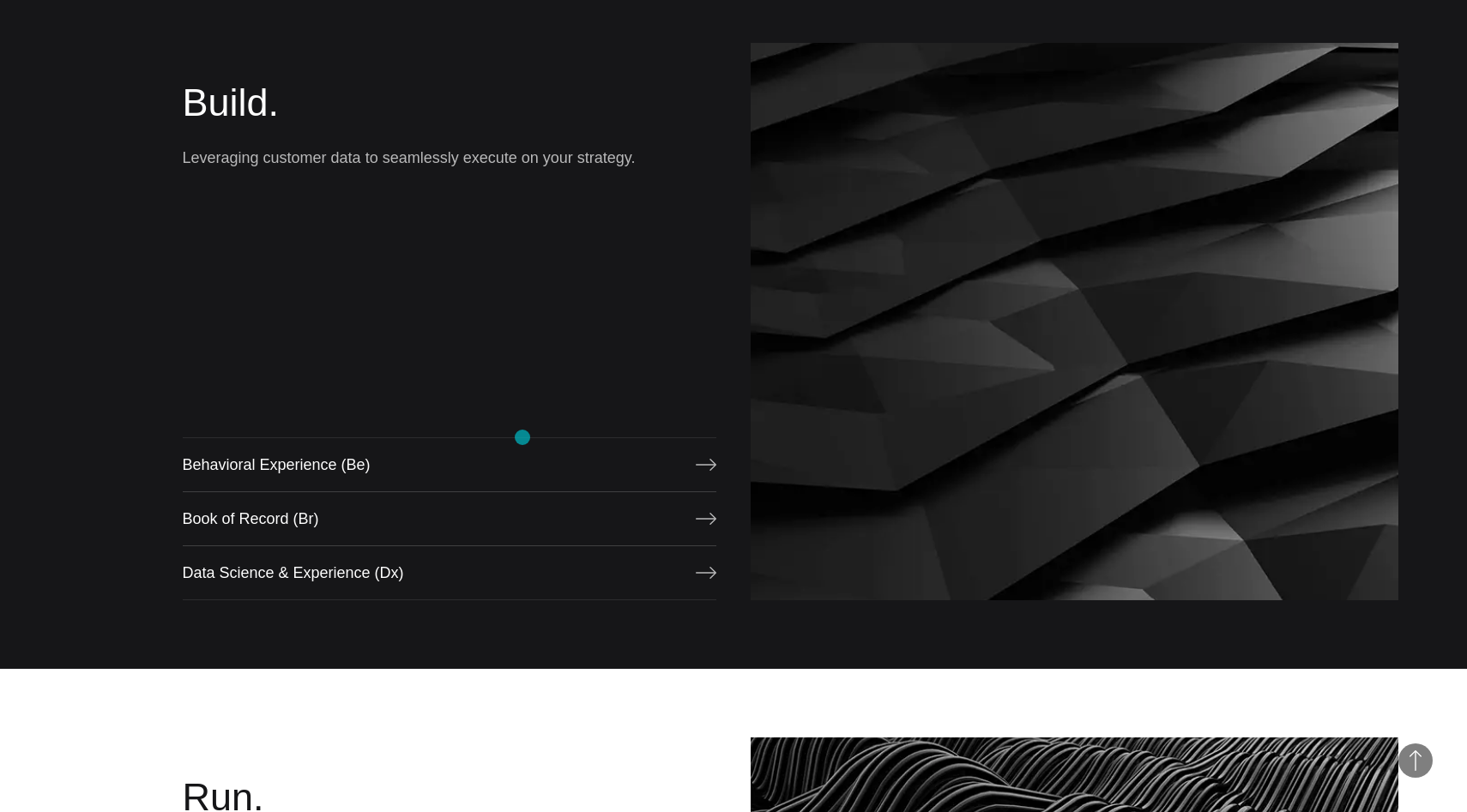
scroll to position [1548, 0]
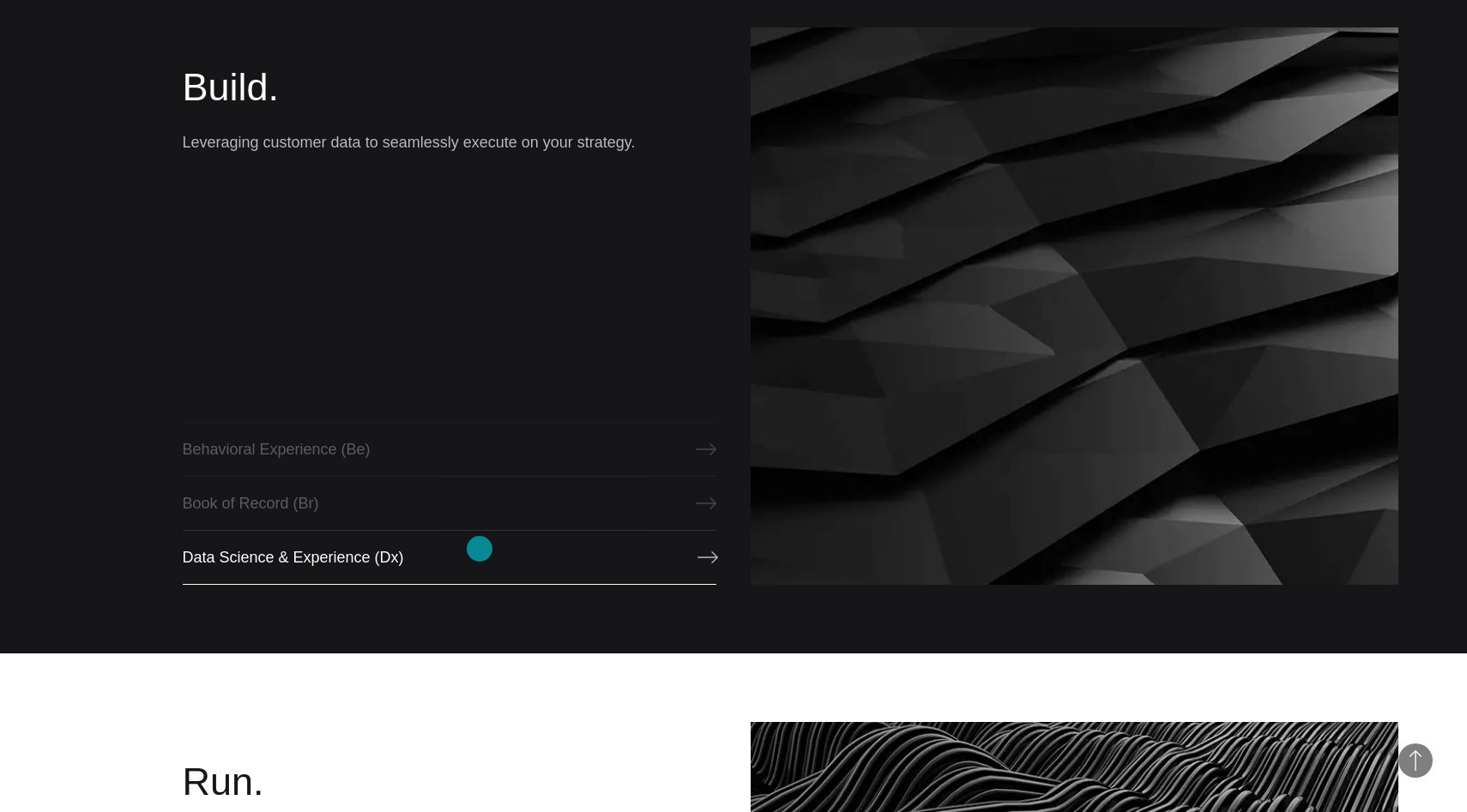
click at [480, 550] on link "Data Science & Experience (Dx)" at bounding box center [449, 558] width 534 height 55
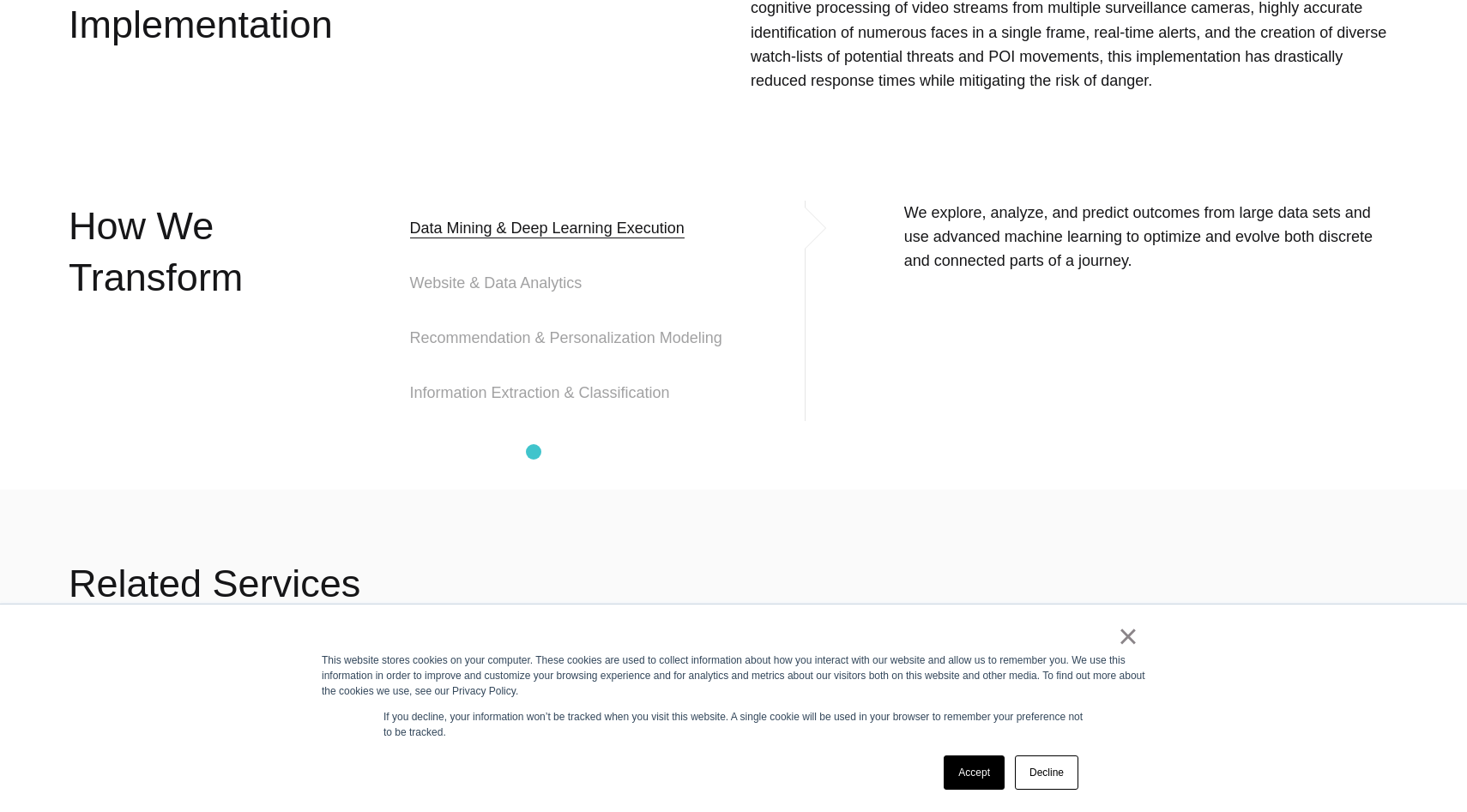
scroll to position [2327, 0]
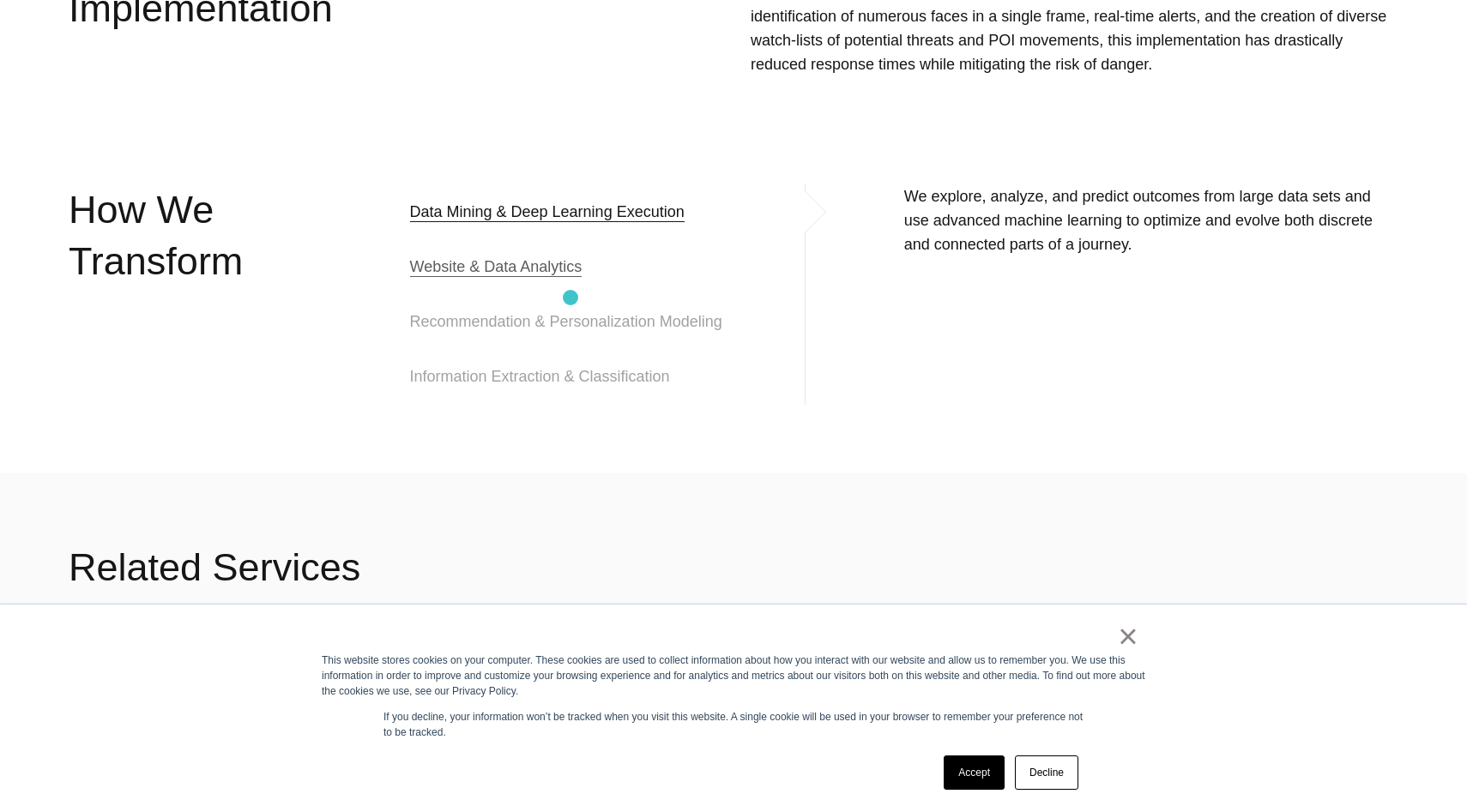
click at [570, 277] on span "Website & Data Analytics" at bounding box center [496, 267] width 172 height 21
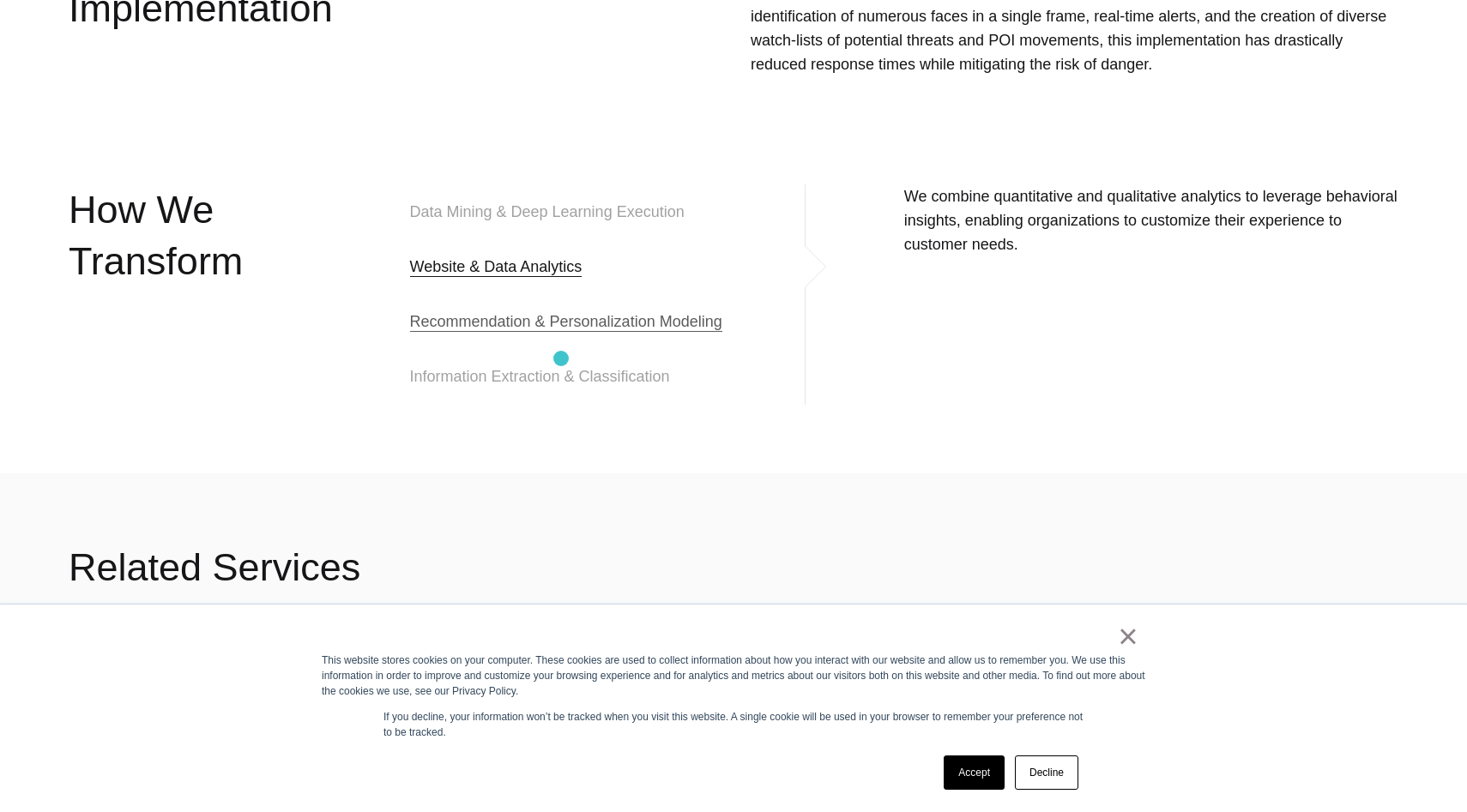
click at [561, 349] on h4 "Recommendation & Personalization Modeling" at bounding box center [607, 322] width 395 height 55
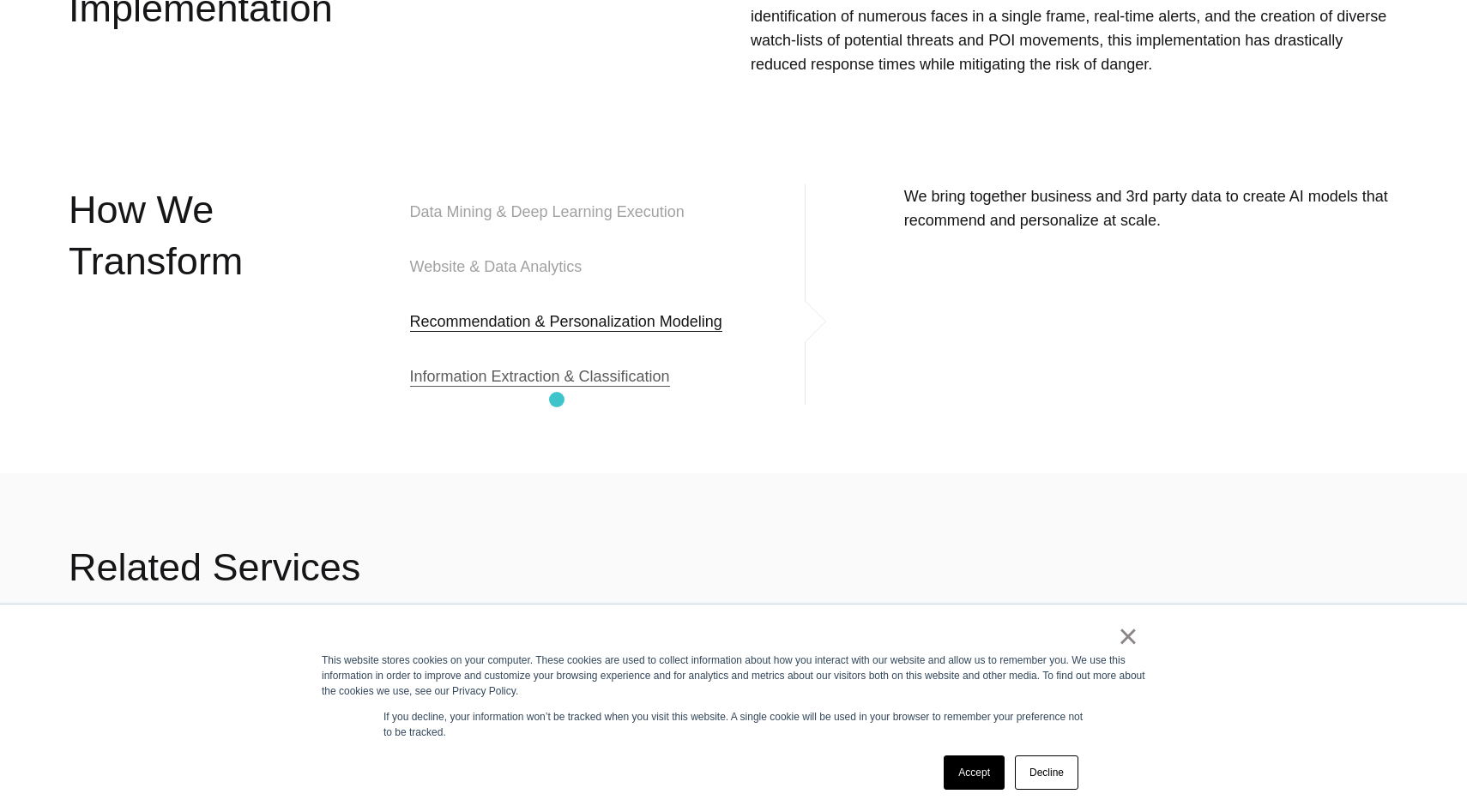
click at [557, 386] on span "Information Extraction & Classification" at bounding box center [540, 377] width 260 height 21
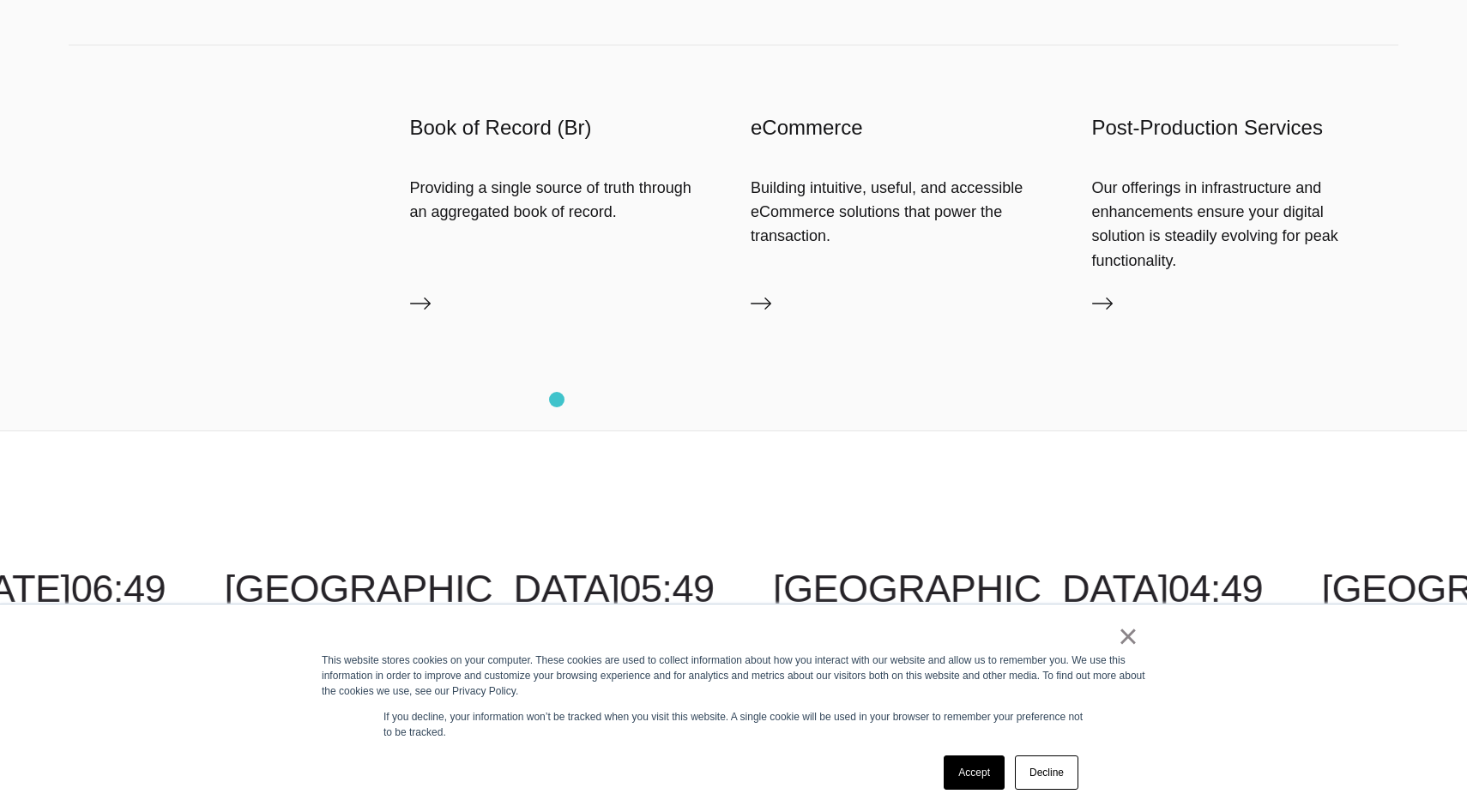
scroll to position [3015, 0]
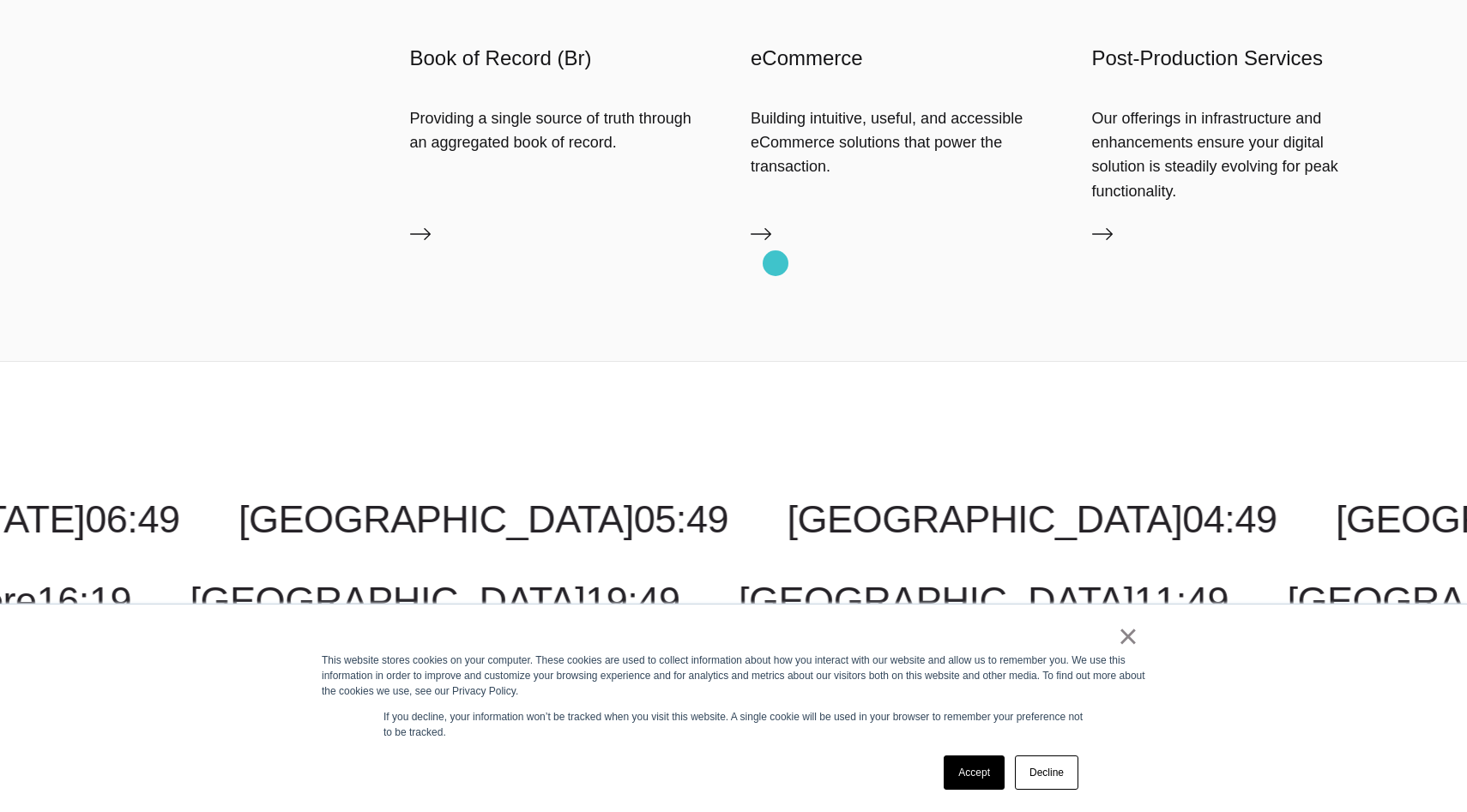
click at [775, 251] on link "eCommerce" at bounding box center [903, 237] width 307 height 28
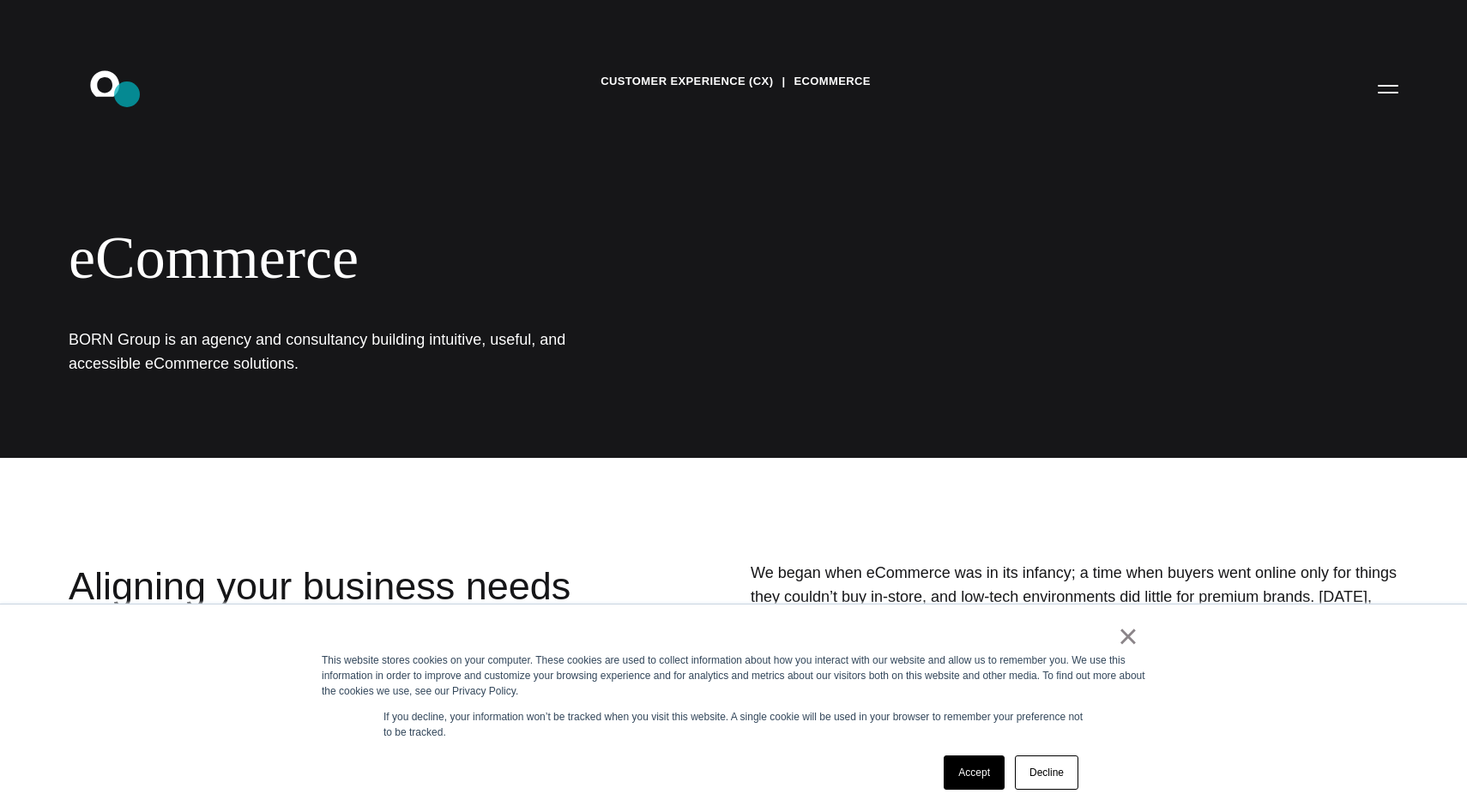
click at [127, 94] on icon ".st0{display:none;} .st1{display:inline;} .st2{font-family:'HelveticaNeue-Mediu…" at bounding box center [116, 88] width 109 height 45
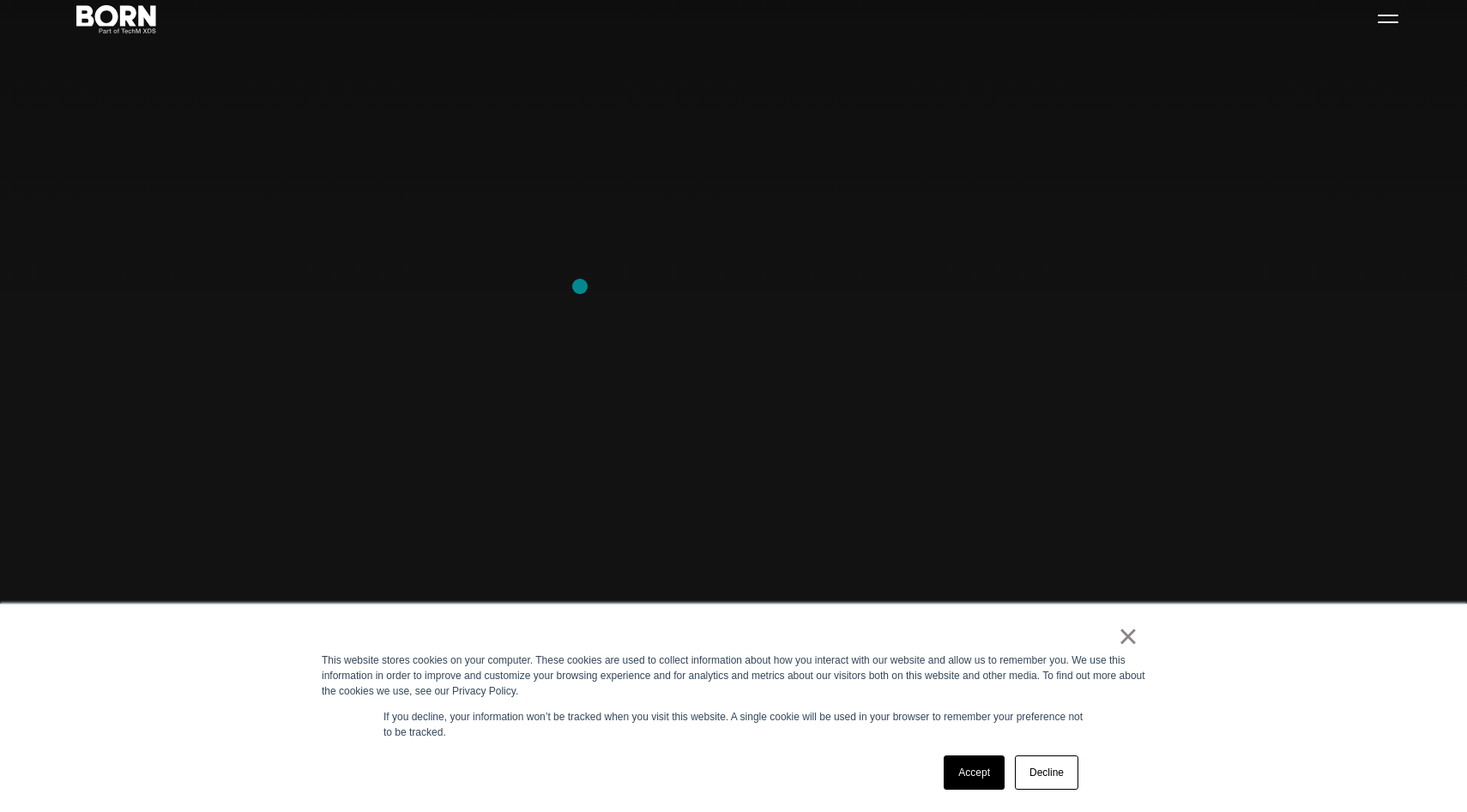
scroll to position [213, 0]
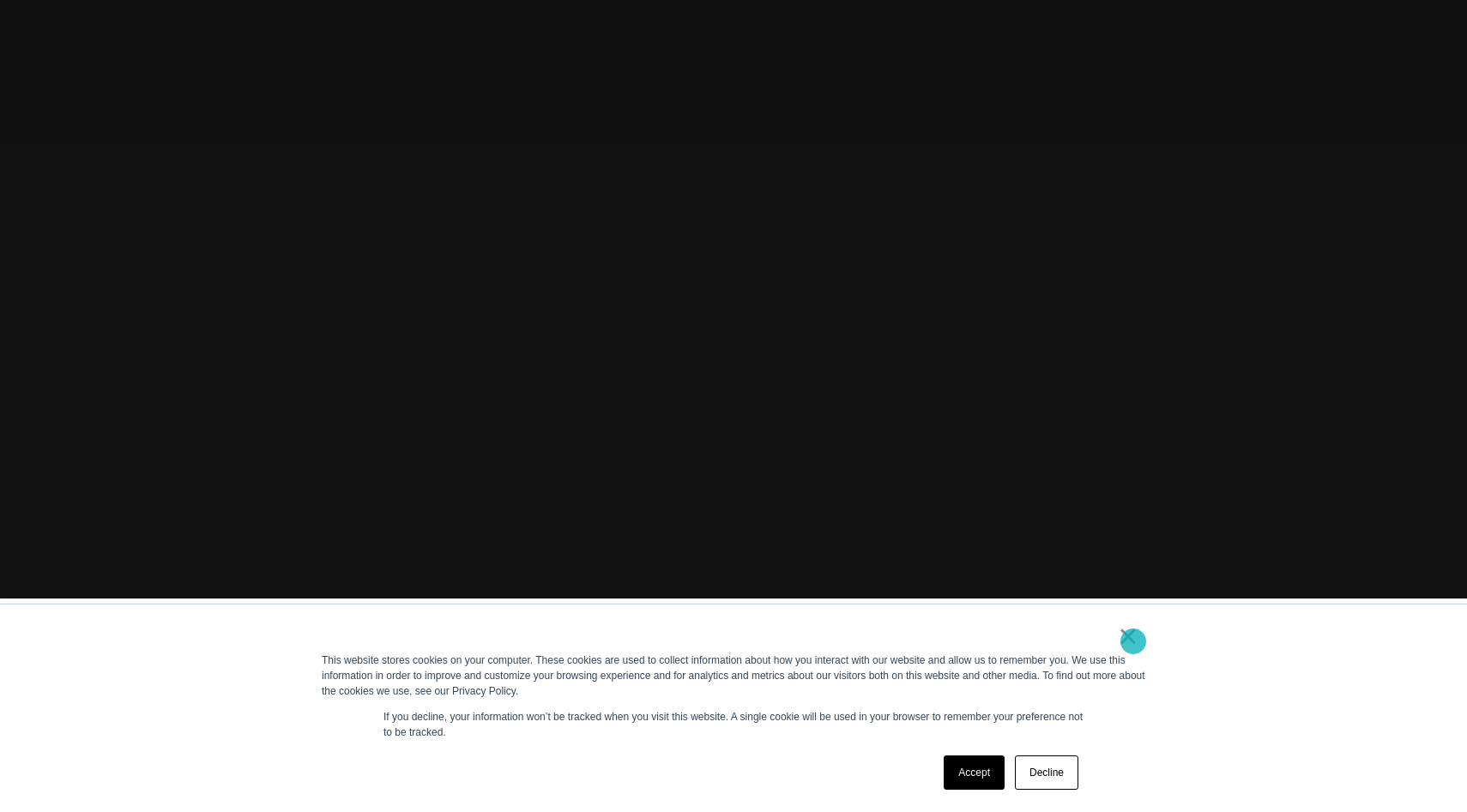
click at [1133, 643] on link "×" at bounding box center [1128, 636] width 21 height 15
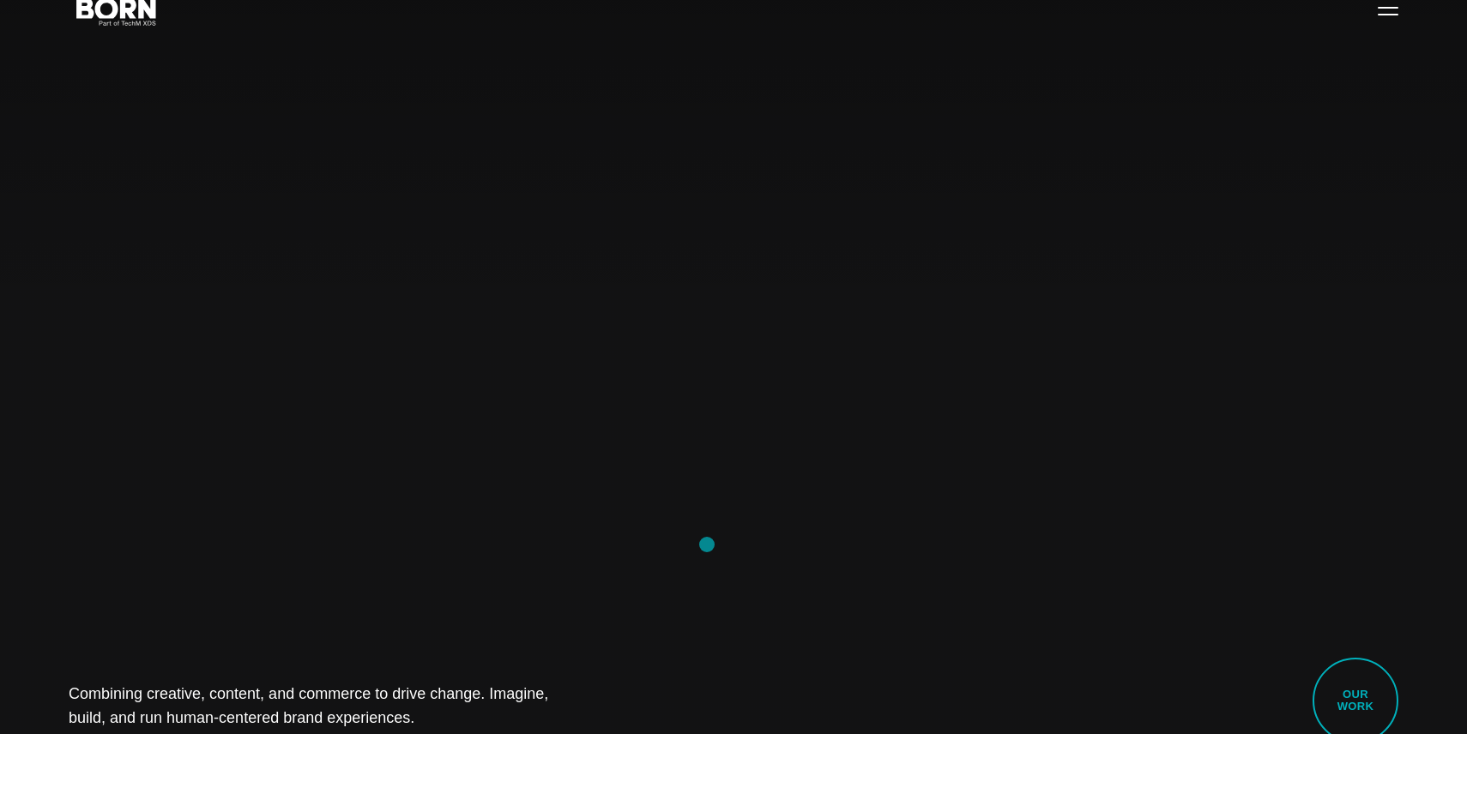
scroll to position [0, 0]
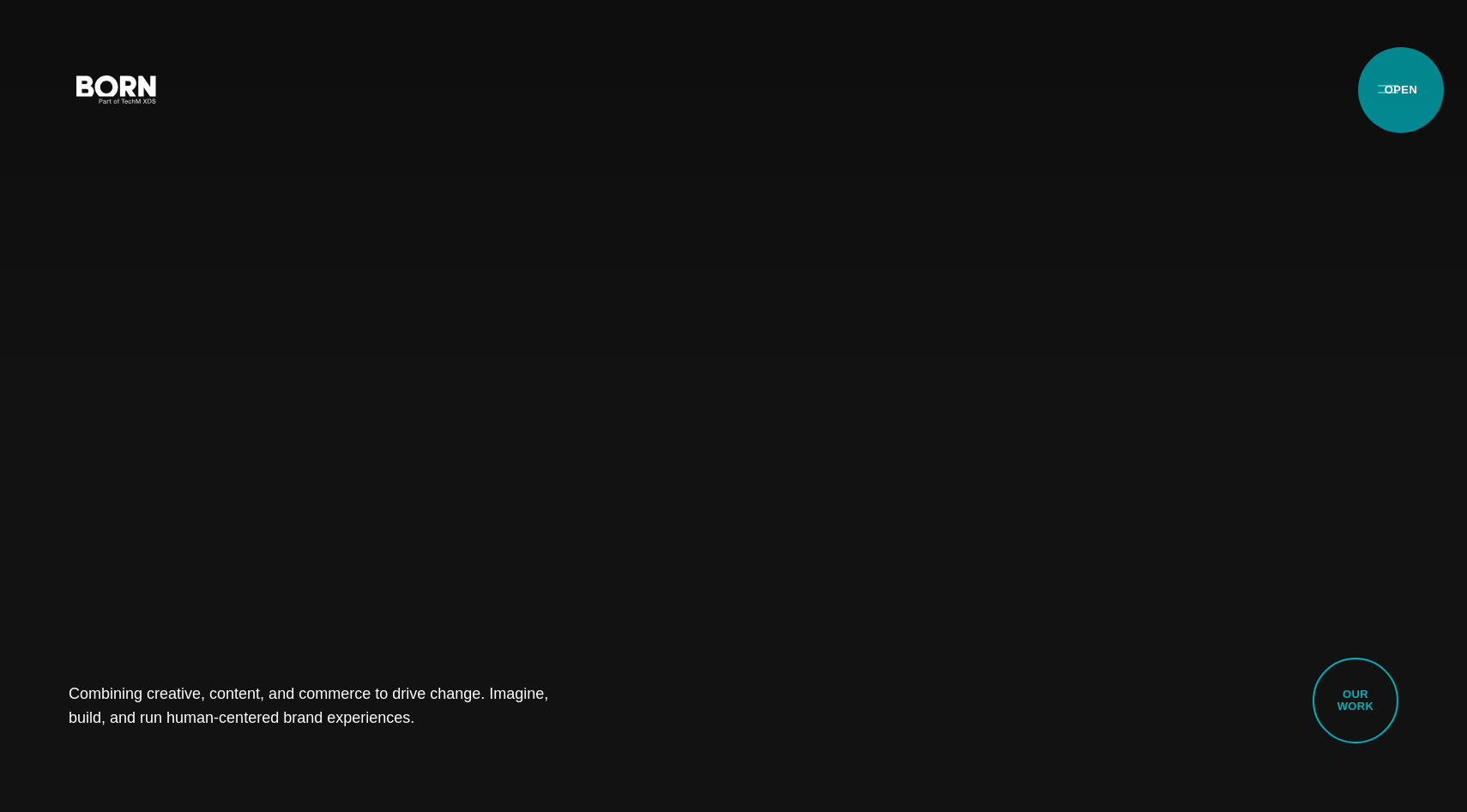
click at [1400, 90] on button "Primary Menu" at bounding box center [1387, 89] width 41 height 36
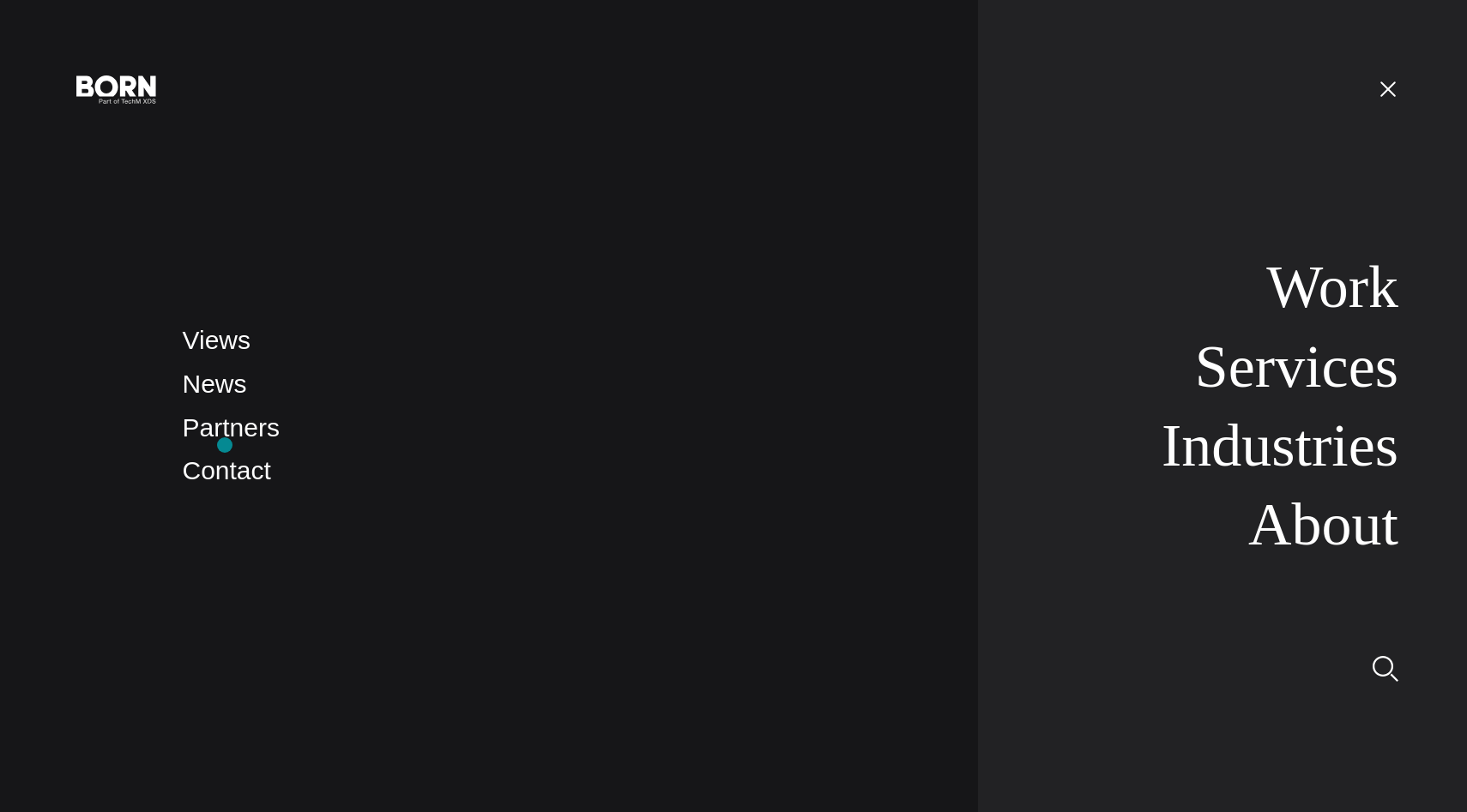
click at [226, 438] on link "Partners" at bounding box center [231, 427] width 97 height 29
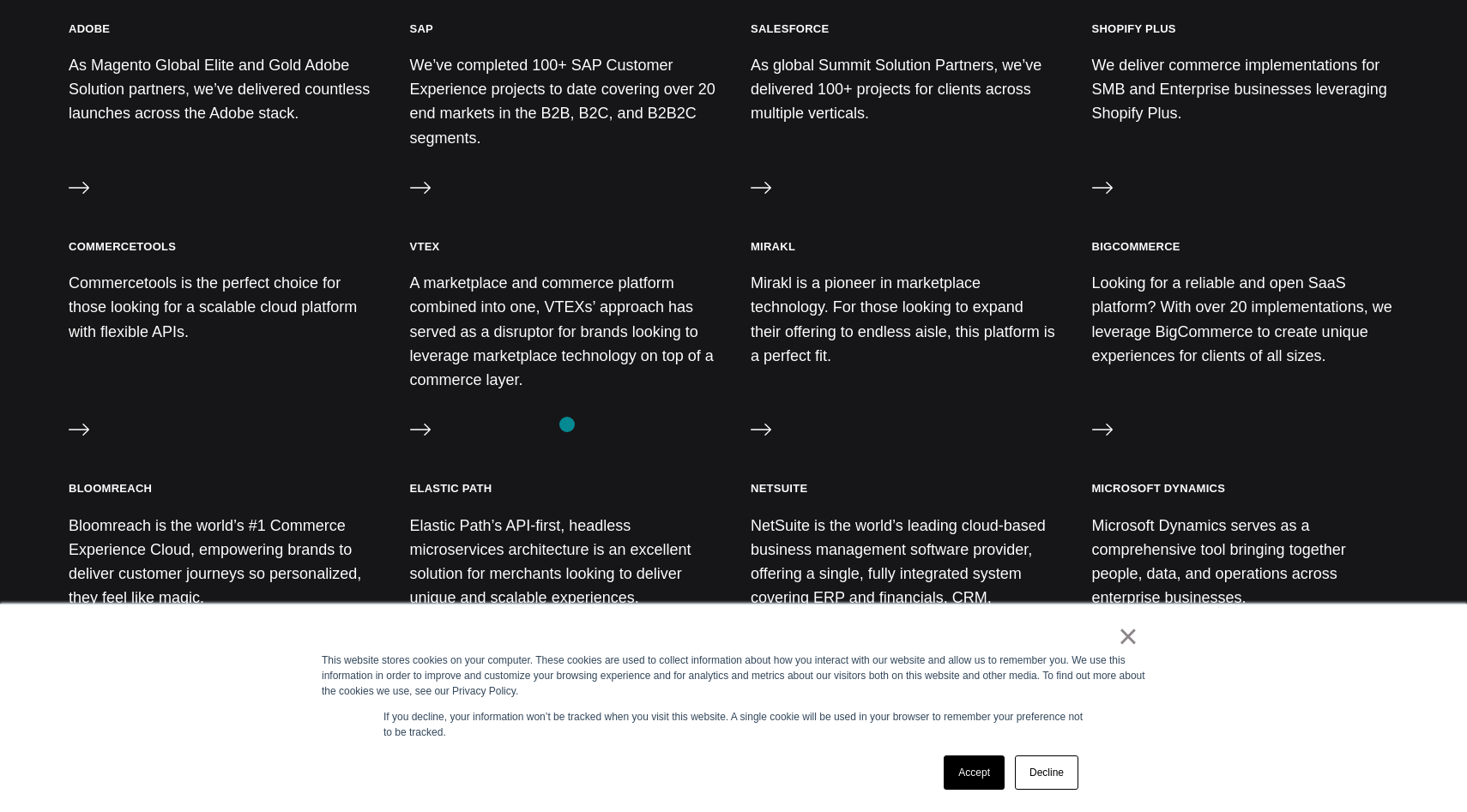
scroll to position [862, 0]
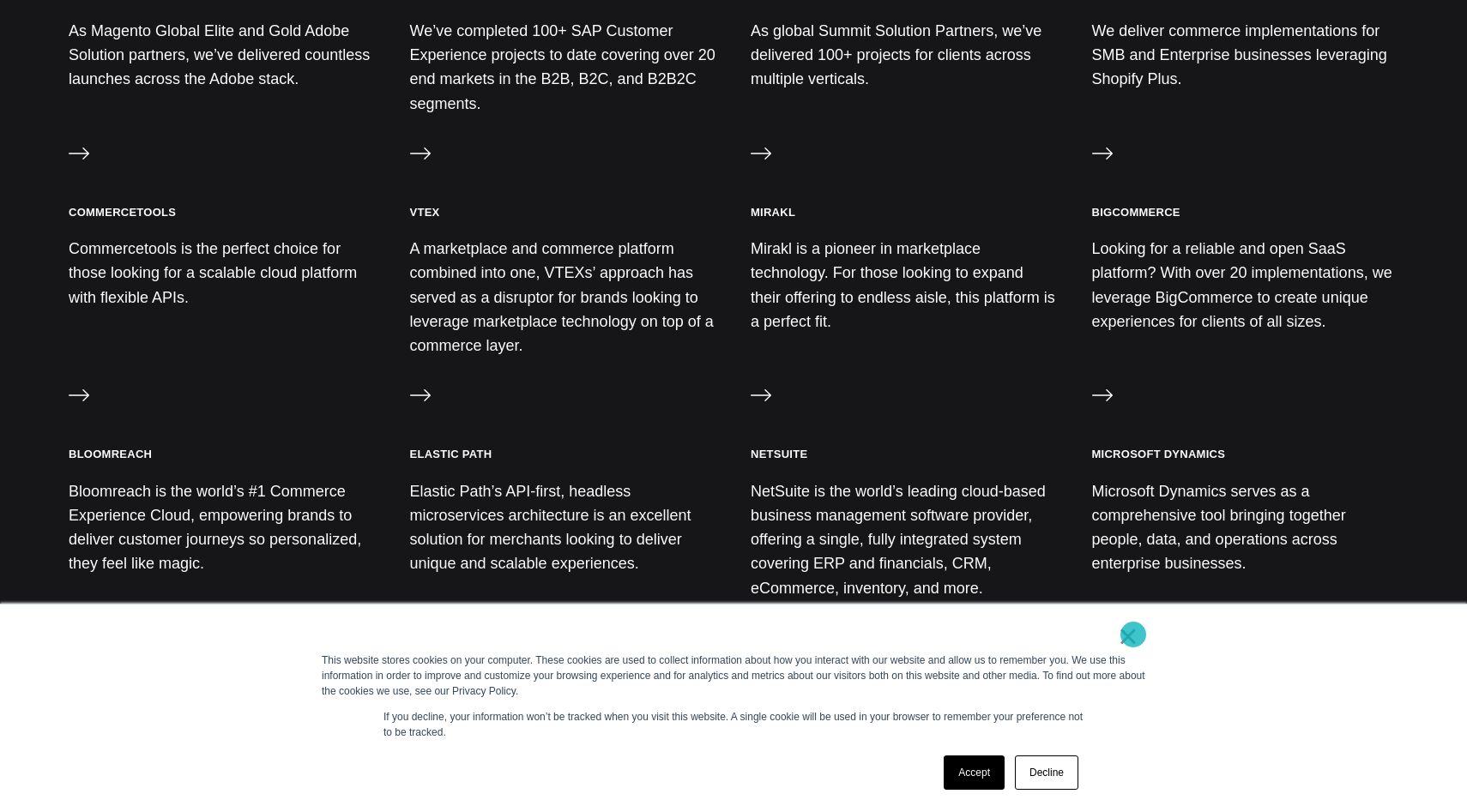
click at [1133, 635] on link "×" at bounding box center [1128, 636] width 21 height 15
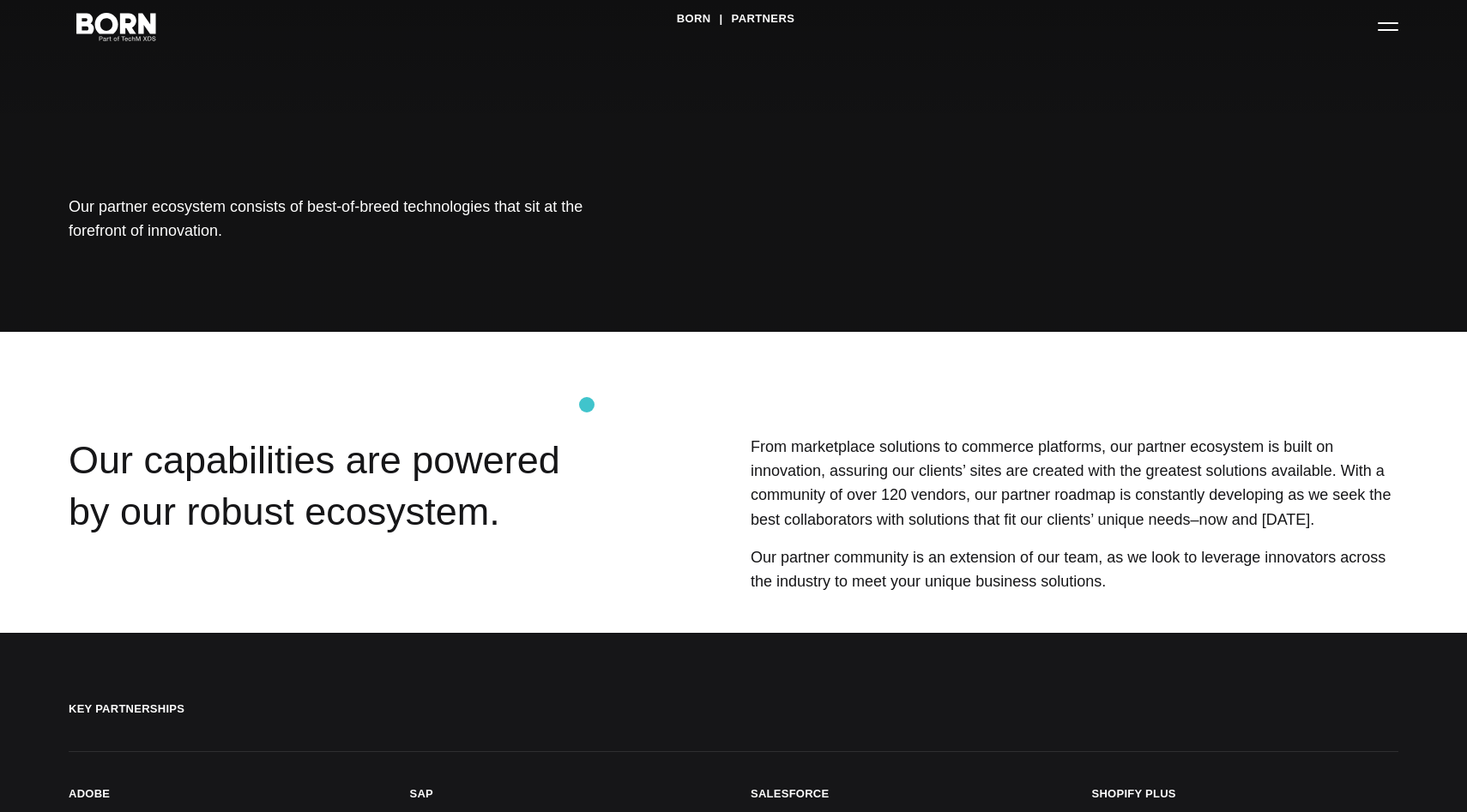
scroll to position [0, 0]
